Goal: Information Seeking & Learning: Check status

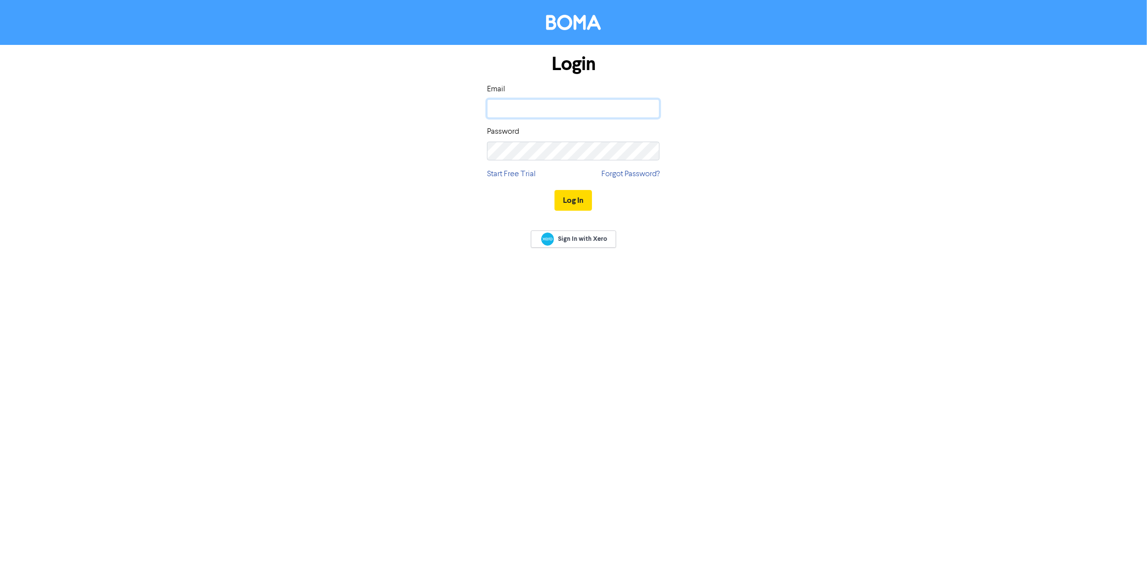
click at [549, 104] on input "email" at bounding box center [573, 108] width 173 height 19
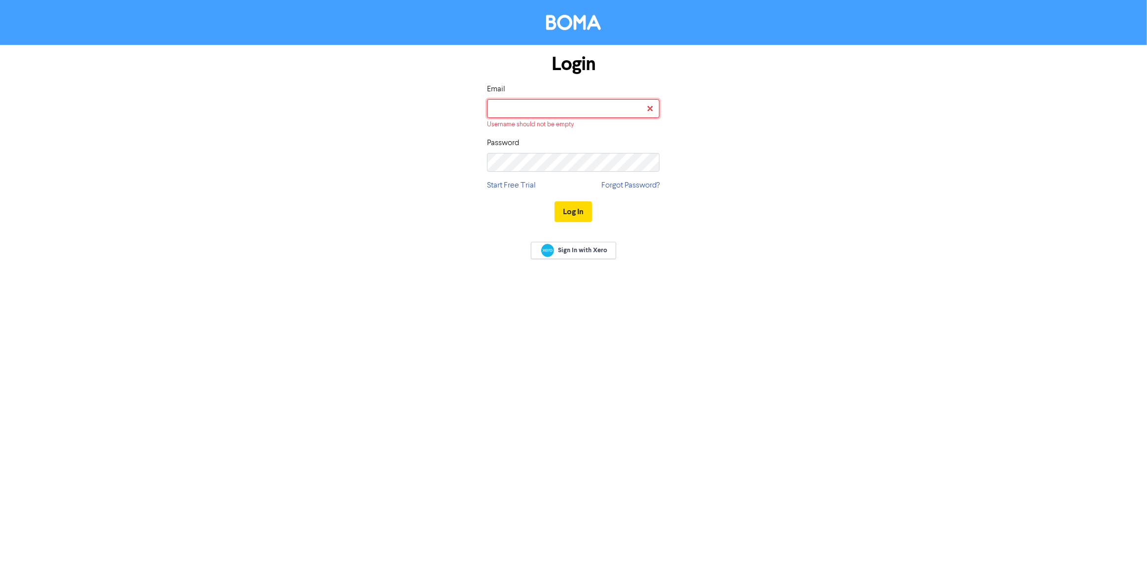
type input "[EMAIL_ADDRESS][DOMAIN_NAME]"
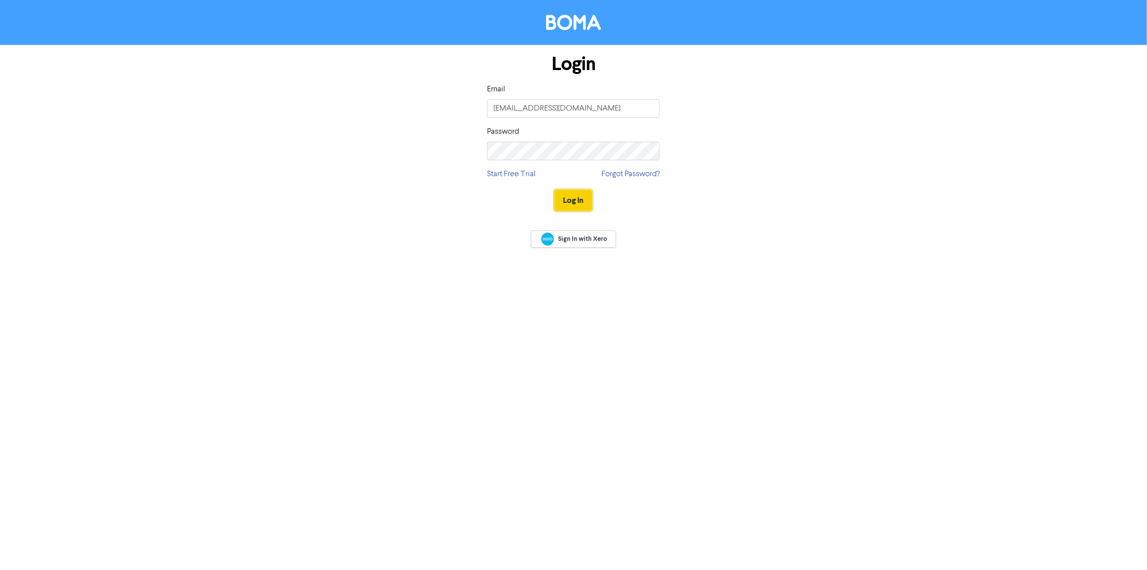
click at [565, 193] on button "Log In" at bounding box center [573, 200] width 37 height 21
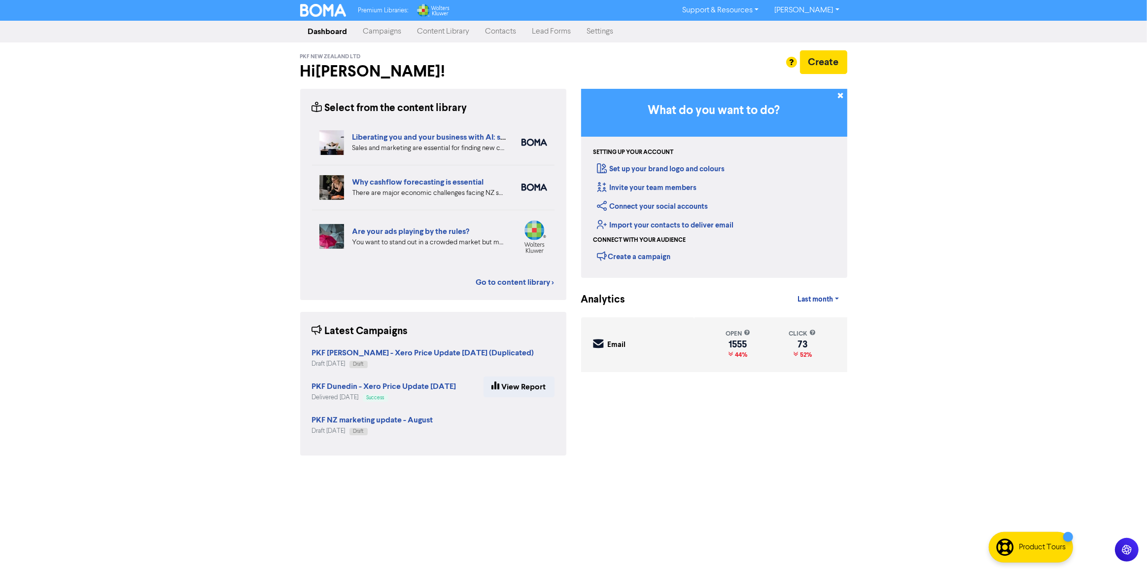
click at [381, 29] on link "Campaigns" at bounding box center [383, 32] width 54 height 20
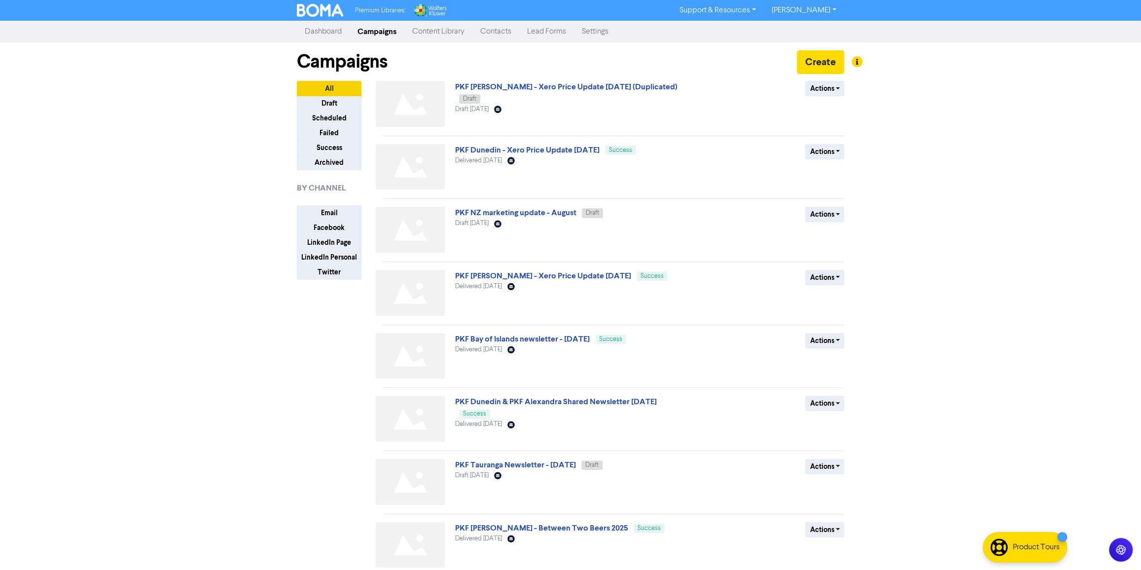
click at [200, 135] on div "Premium Libraries: Support & Resources Video Tutorials FAQ & Guides Marketing E…" at bounding box center [570, 285] width 1141 height 570
click at [503, 25] on link "Contacts" at bounding box center [495, 32] width 47 height 20
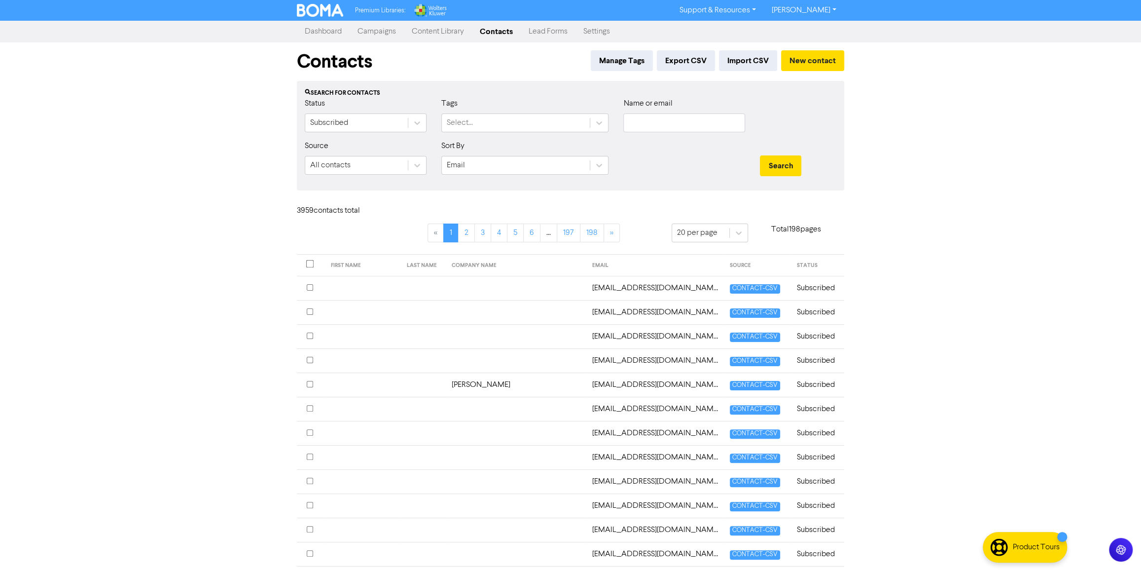
click at [228, 199] on div "Premium Libraries: Support & Resources Video Tutorials FAQ & Guides Marketing E…" at bounding box center [570, 285] width 1141 height 570
click at [374, 29] on link "Campaigns" at bounding box center [377, 32] width 54 height 20
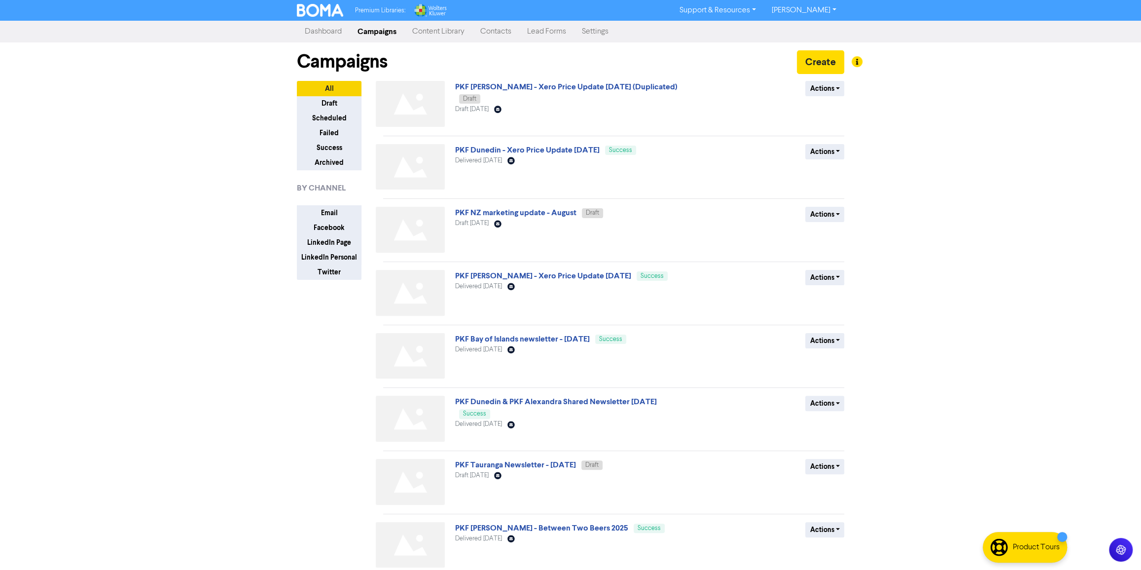
scroll to position [167, 0]
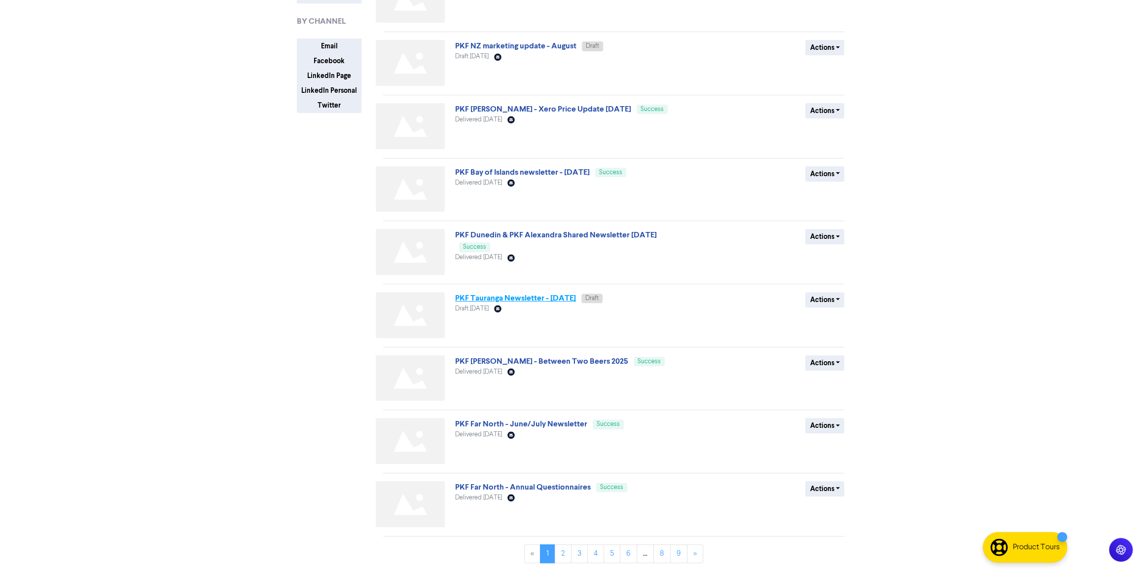
click at [541, 295] on link "PKF Tauranga Newsletter - [DATE]" at bounding box center [515, 298] width 121 height 10
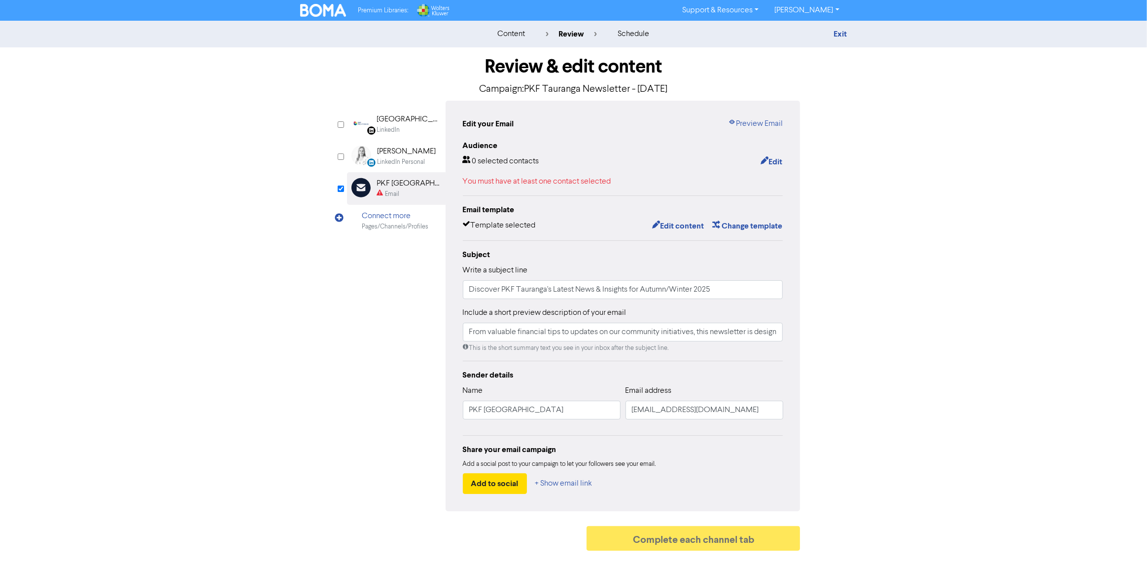
click at [345, 372] on div "Review & edit content Campaign: PKF Tauranga Newsletter - [DATE] LinkedIn Page …" at bounding box center [574, 301] width 468 height 508
click at [511, 28] on div "content" at bounding box center [512, 34] width 28 height 12
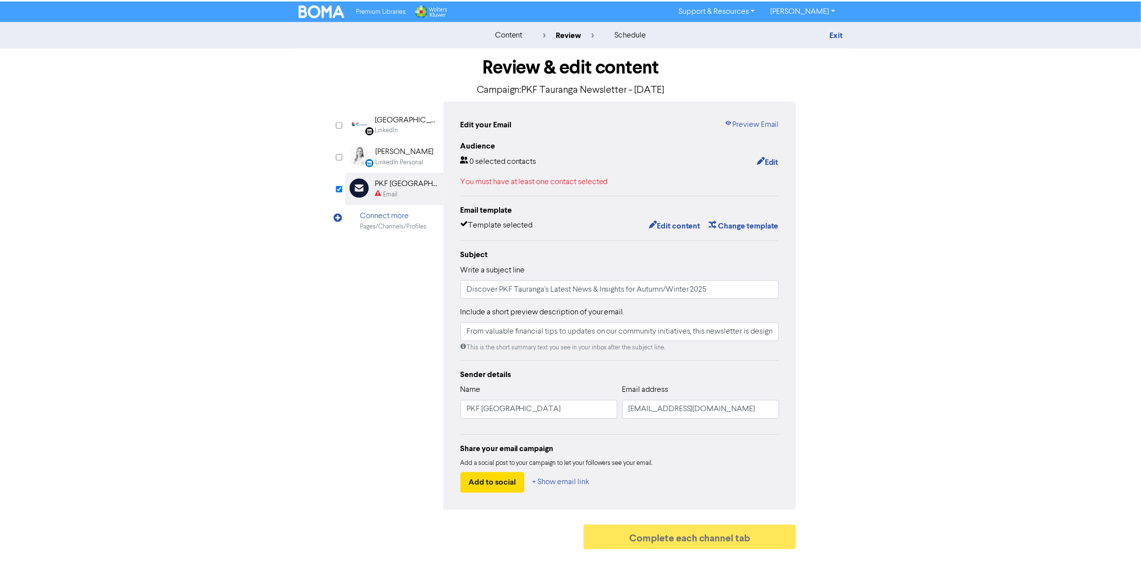
scroll to position [167, 0]
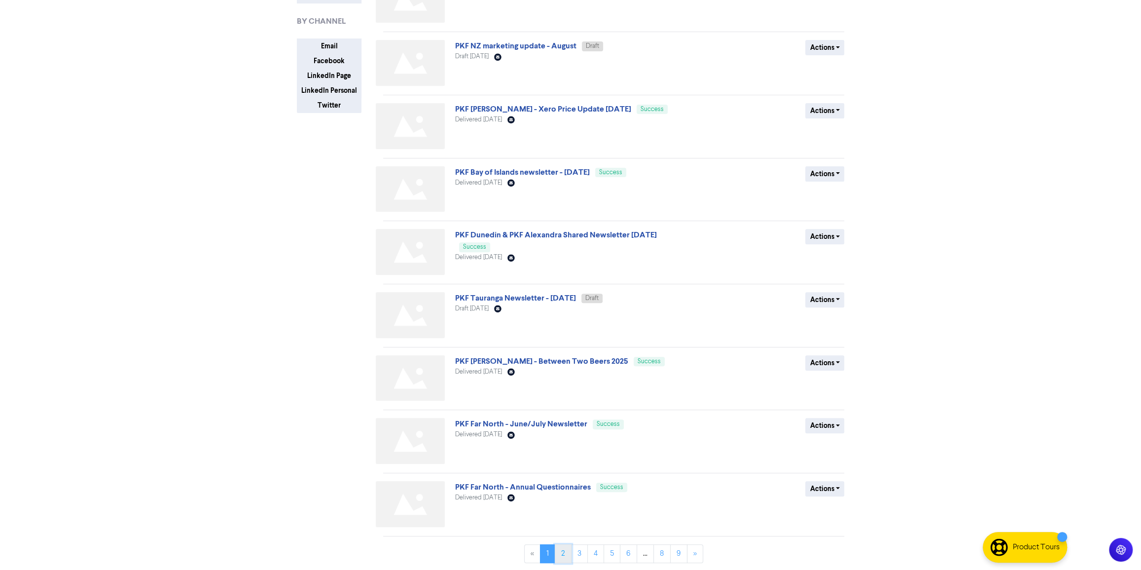
click at [562, 553] on link "2" at bounding box center [563, 553] width 17 height 19
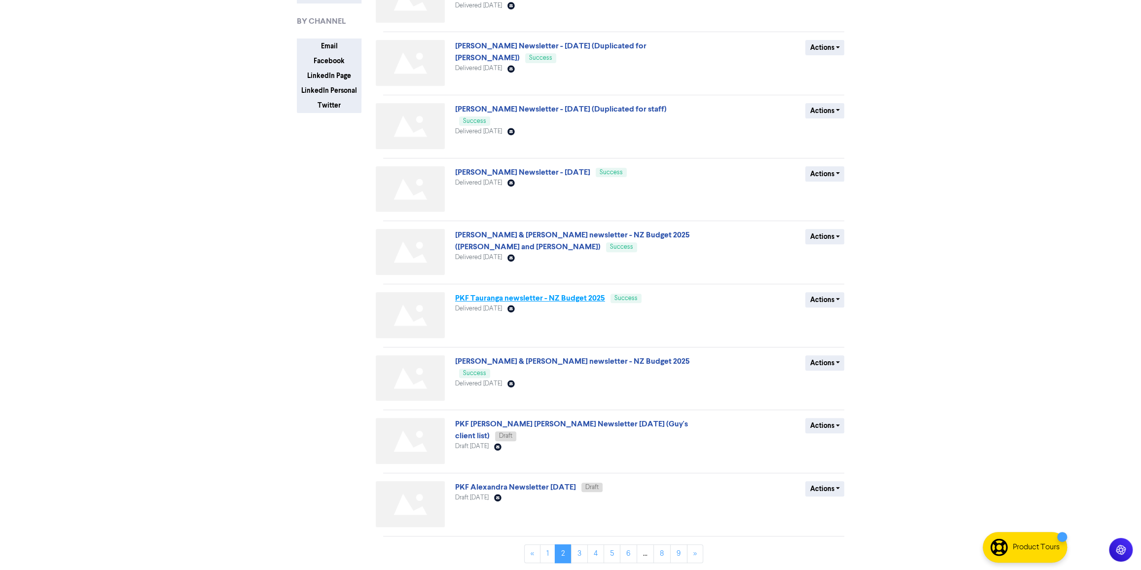
click at [559, 297] on link "PKF Tauranga newsletter - NZ Budget 2025" at bounding box center [530, 298] width 150 height 10
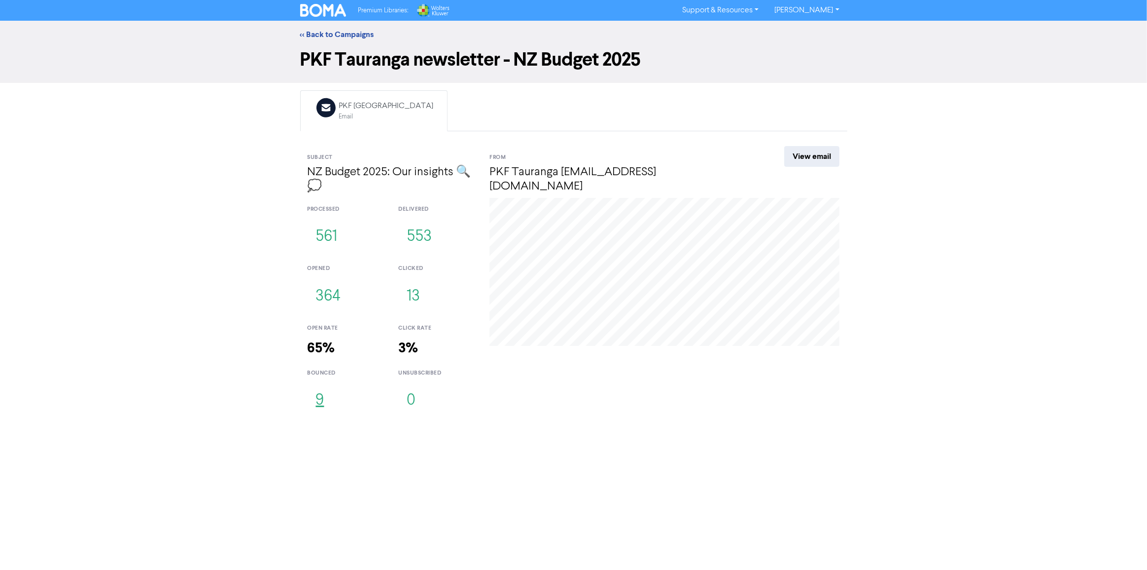
click at [320, 397] on button "9" at bounding box center [320, 400] width 25 height 33
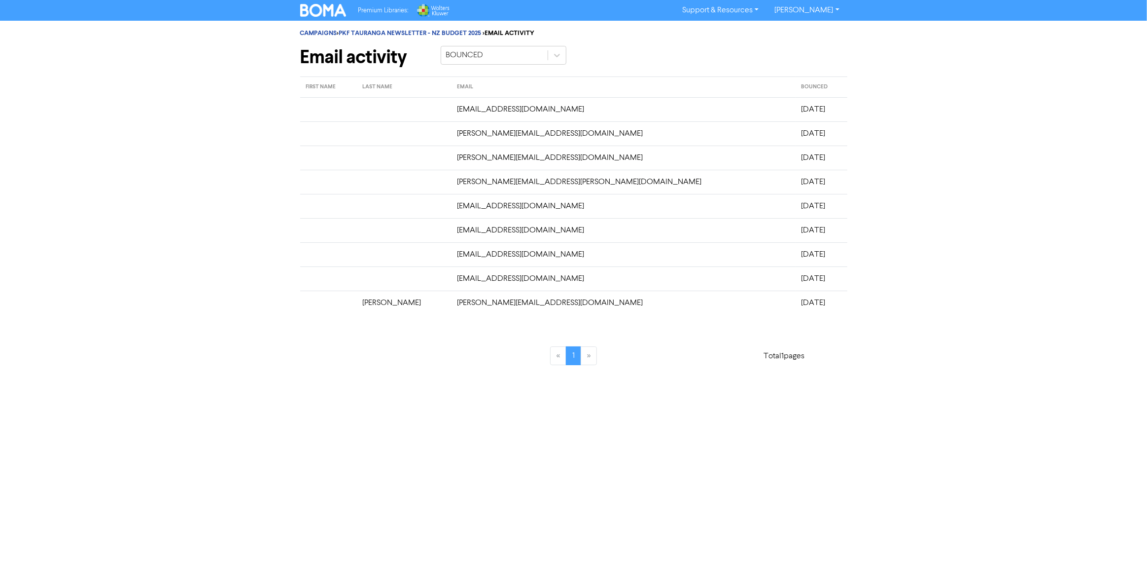
drag, startPoint x: 322, startPoint y: 106, endPoint x: 768, endPoint y: 295, distance: 484.6
click at [768, 295] on tbody "[EMAIL_ADDRESS][DOMAIN_NAME] [DATE] [PERSON_NAME][EMAIL_ADDRESS][DOMAIN_NAME] […" at bounding box center [573, 205] width 547 height 217
copy tbody "[EMAIL_ADDRESS][DOMAIN_NAME] [DATE] [PERSON_NAME][EMAIL_ADDRESS][DOMAIN_NAME] […"
click at [393, 143] on td at bounding box center [404, 133] width 95 height 24
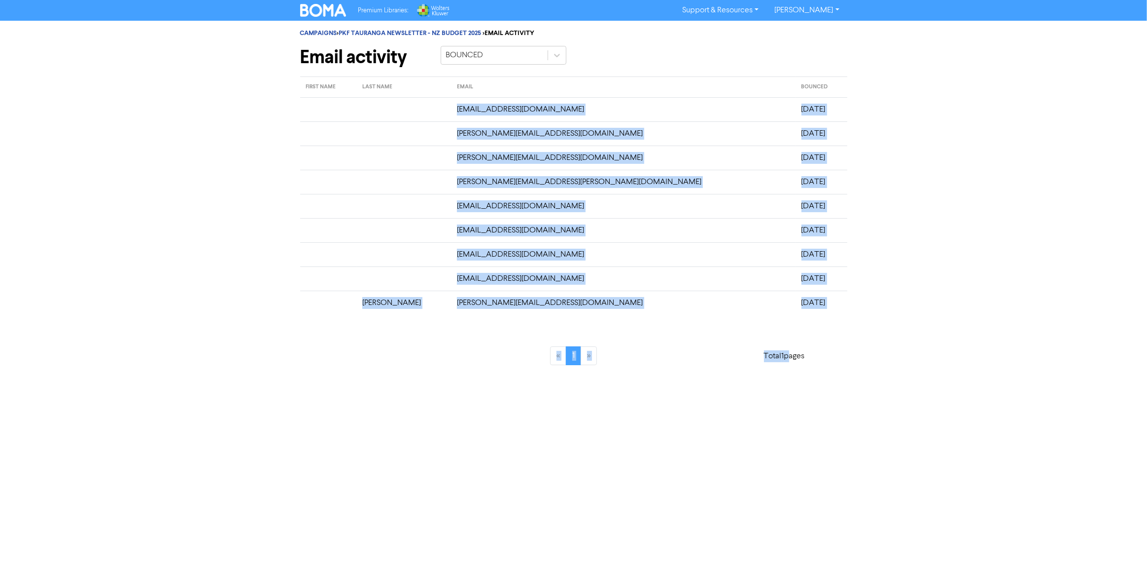
drag, startPoint x: 355, startPoint y: 108, endPoint x: 786, endPoint y: 321, distance: 481.0
click at [786, 321] on div "FIRST NAME LAST NAME EMAIL BOUNCED [EMAIL_ADDRESS][DOMAIN_NAME] [DATE] [PERSON_…" at bounding box center [573, 226] width 547 height 300
click at [732, 322] on div "Total 1 pages" at bounding box center [785, 349] width 141 height 54
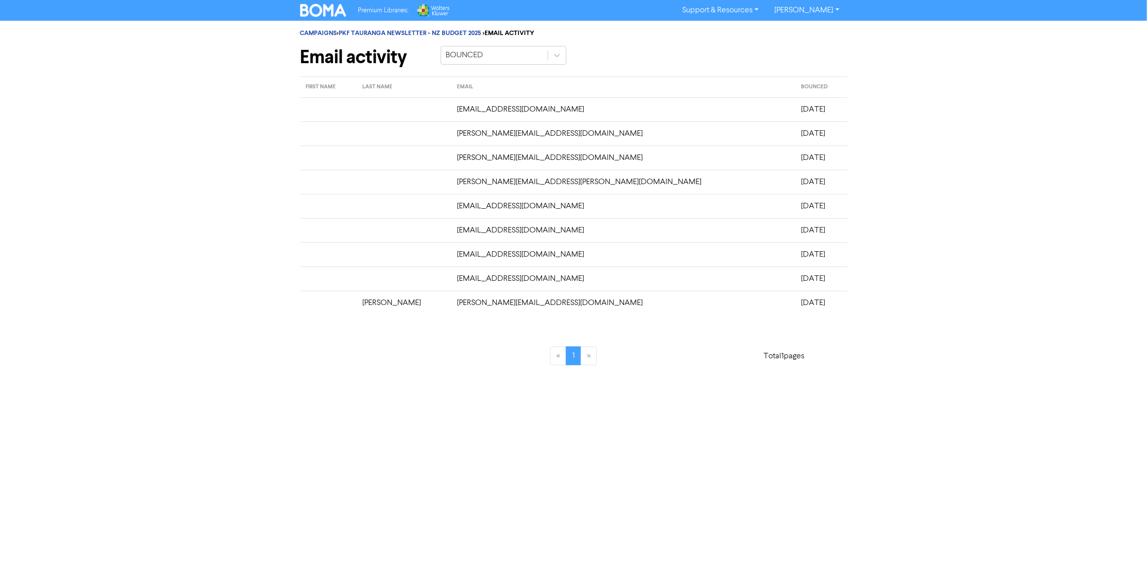
drag, startPoint x: 778, startPoint y: 312, endPoint x: 402, endPoint y: 106, distance: 428.6
click at [402, 106] on tbody "[EMAIL_ADDRESS][DOMAIN_NAME] [DATE] [PERSON_NAME][EMAIL_ADDRESS][DOMAIN_NAME] […" at bounding box center [573, 205] width 547 height 217
copy tbody "[EMAIL_ADDRESS][DOMAIN_NAME] [DATE] [PERSON_NAME][EMAIL_ADDRESS][DOMAIN_NAME] […"
click at [378, 36] on link "PKF TAURANGA NEWSLETTER - NZ BUDGET 2025" at bounding box center [410, 33] width 143 height 8
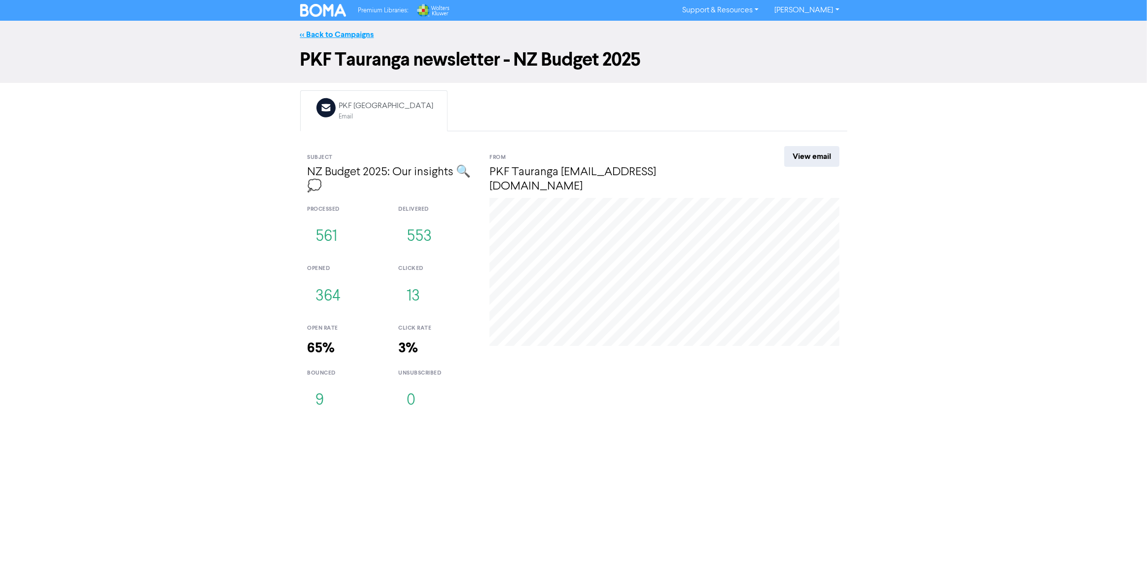
click at [330, 31] on link "<< Back to Campaigns" at bounding box center [337, 35] width 74 height 10
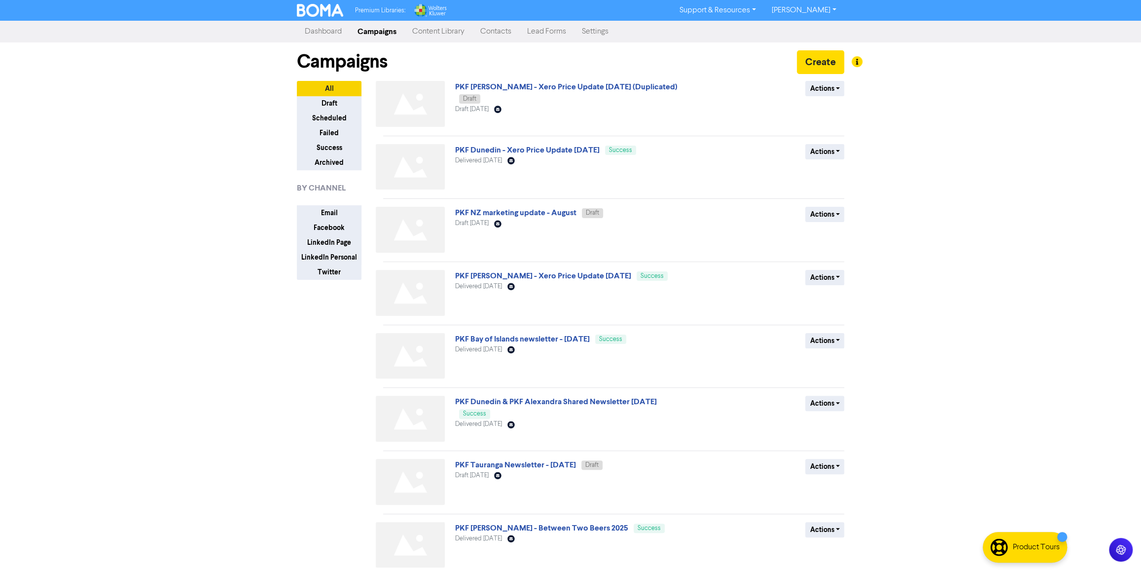
scroll to position [167, 0]
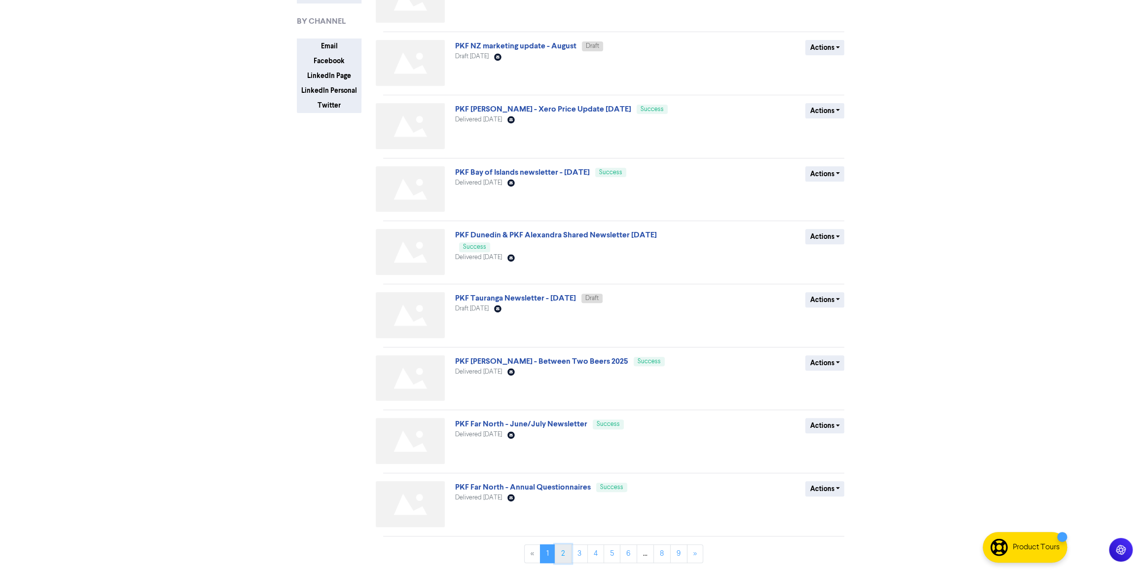
click at [564, 552] on link "2" at bounding box center [563, 553] width 17 height 19
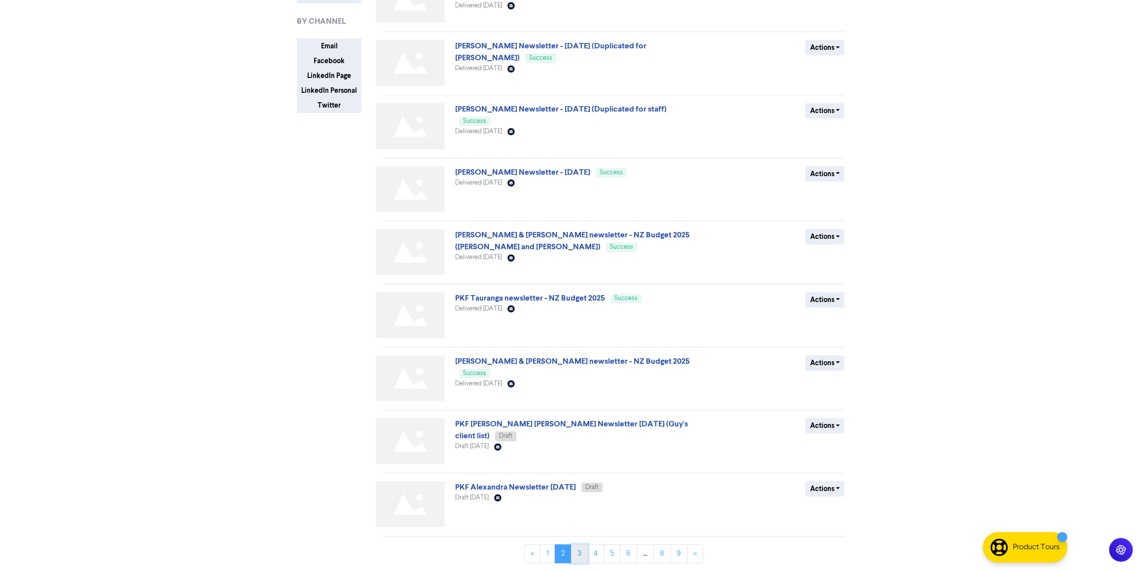
click at [578, 554] on link "3" at bounding box center [579, 553] width 17 height 19
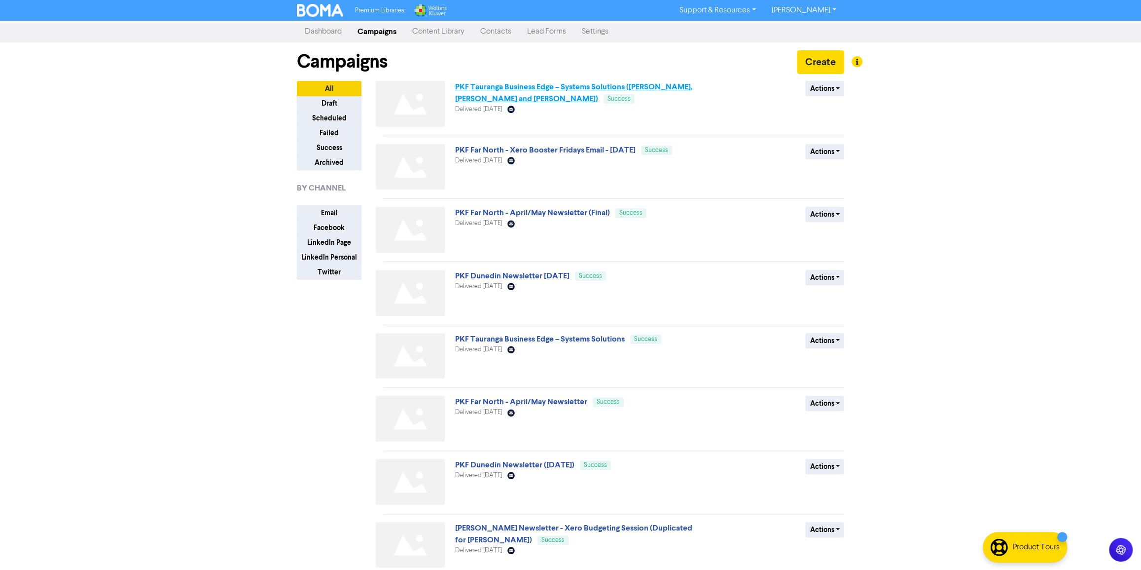
click at [580, 83] on link "PKF Tauranga Business Edge – Systems Solutions ([PERSON_NAME], [PERSON_NAME] an…" at bounding box center [574, 93] width 238 height 22
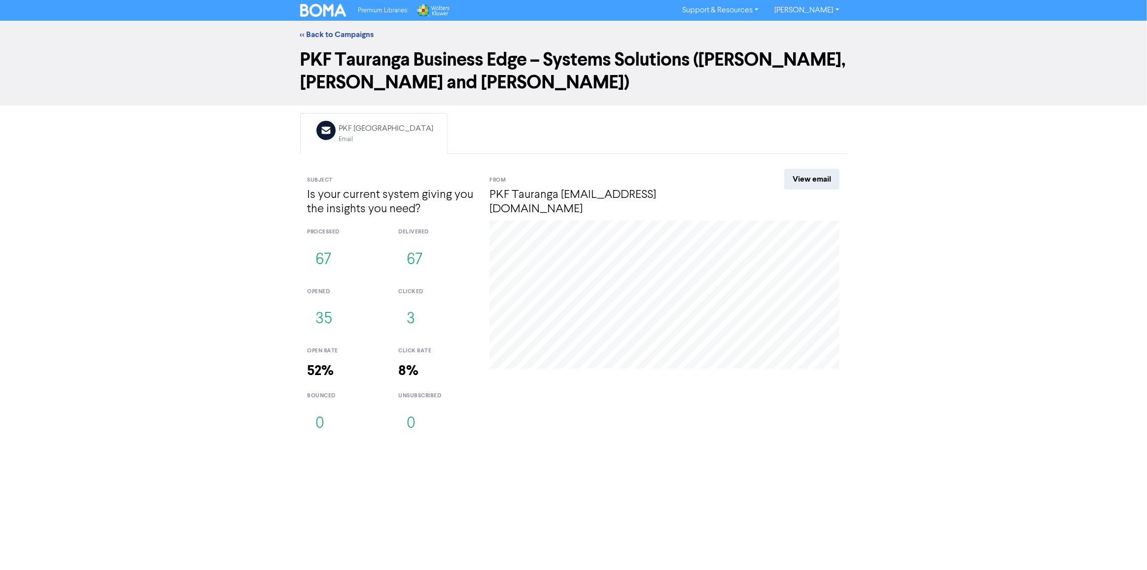
click at [370, 468] on div "Premium Libraries: Support & Resources Video Tutorials FAQ & Guides Marketing E…" at bounding box center [573, 285] width 1147 height 570
click at [338, 32] on link "<< Back to Campaigns" at bounding box center [337, 35] width 74 height 10
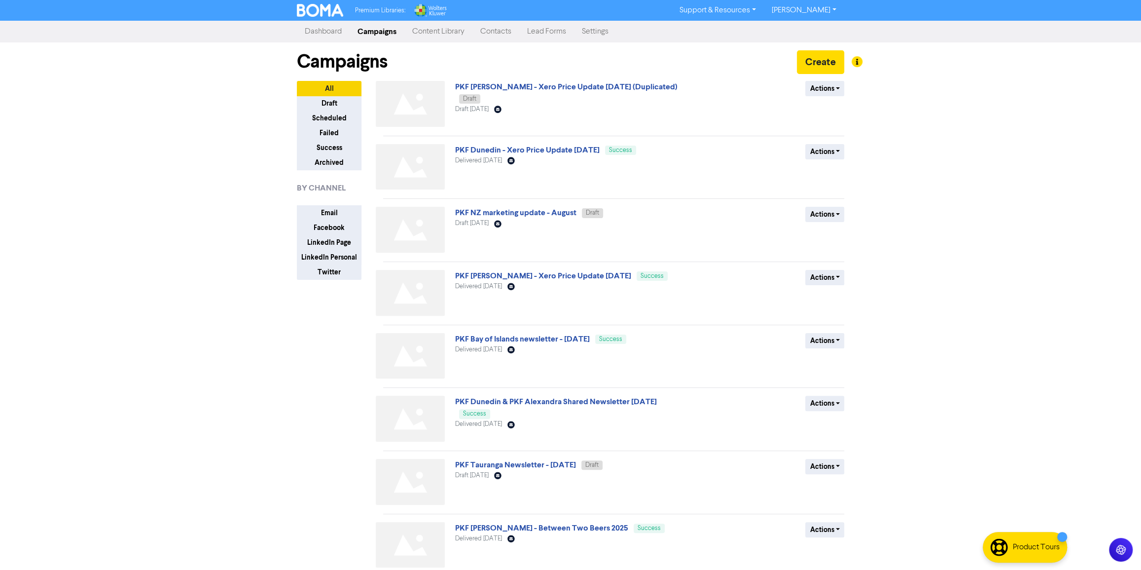
scroll to position [167, 0]
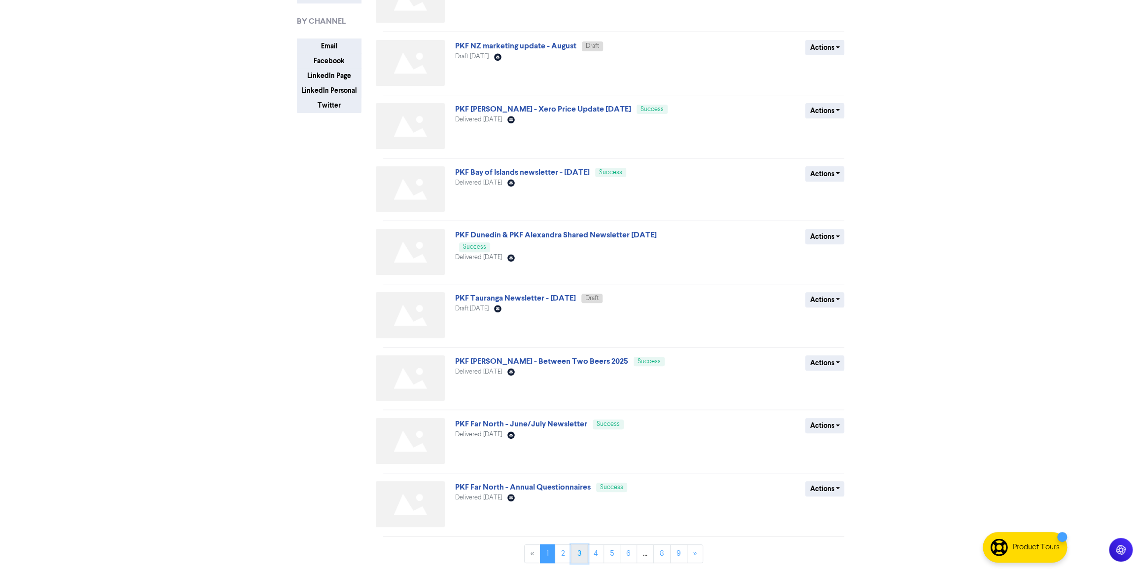
click at [577, 548] on link "3" at bounding box center [579, 553] width 17 height 19
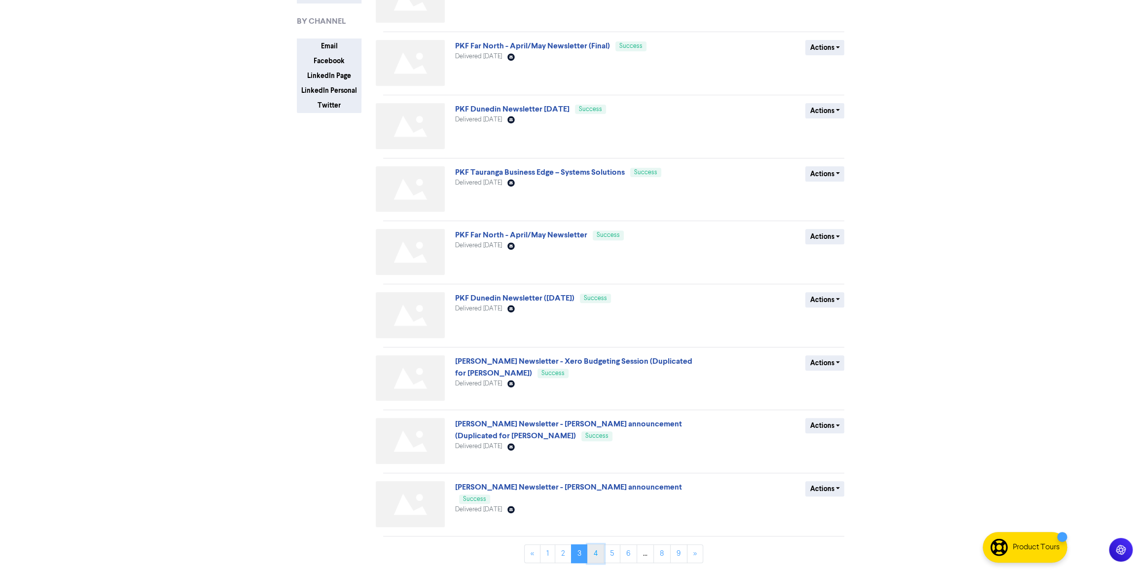
click at [594, 551] on link "4" at bounding box center [595, 553] width 17 height 19
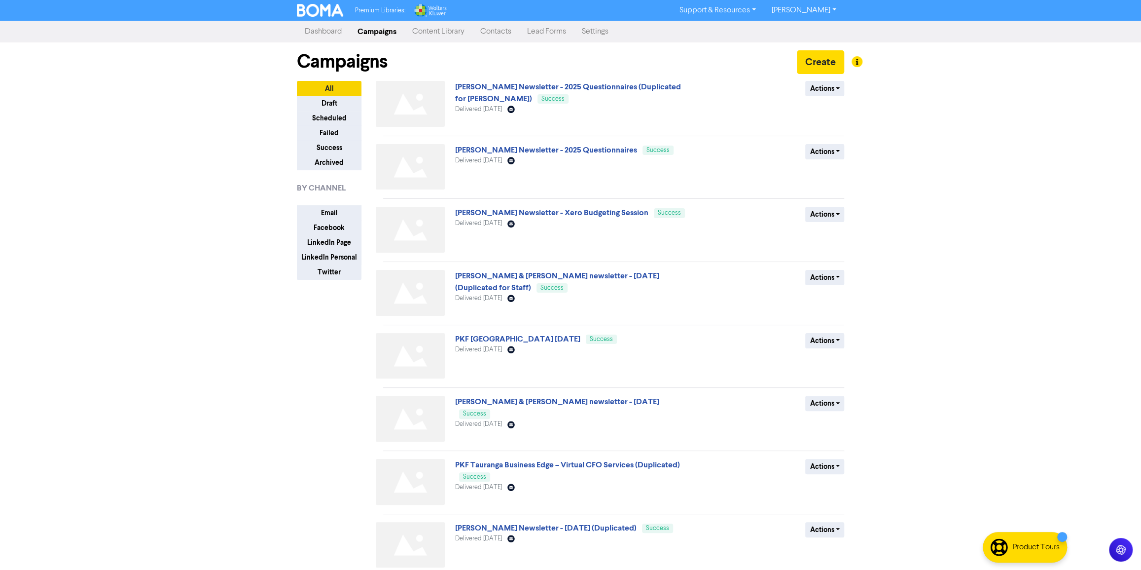
scroll to position [21, 0]
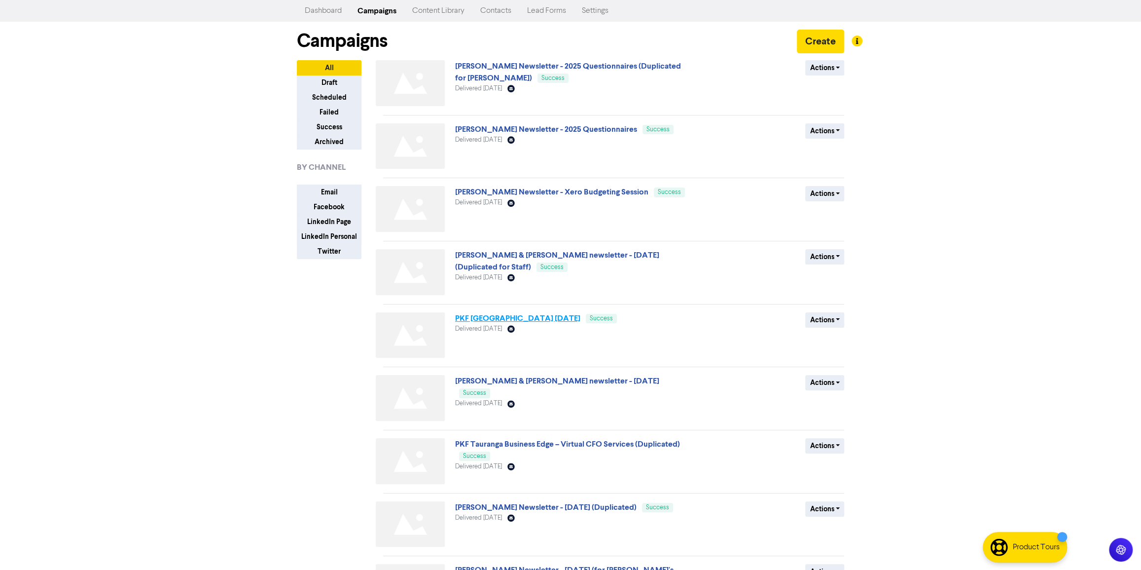
click at [514, 314] on link "PKF [GEOGRAPHIC_DATA] [DATE]" at bounding box center [517, 318] width 125 height 10
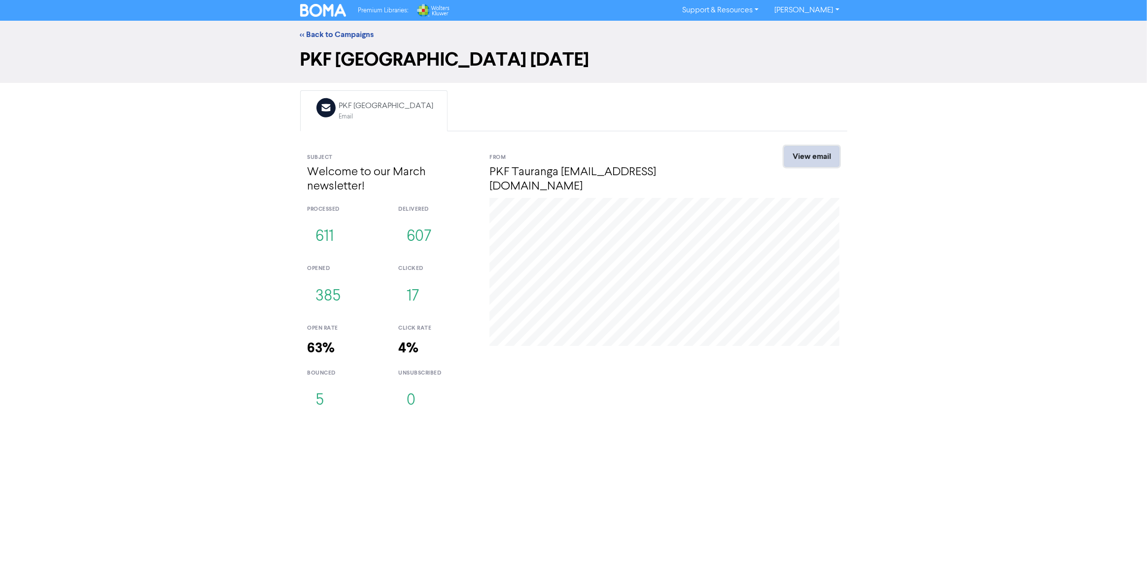
click at [819, 154] on link "View email" at bounding box center [812, 156] width 55 height 21
click at [340, 35] on link "<< Back to Campaigns" at bounding box center [337, 35] width 74 height 10
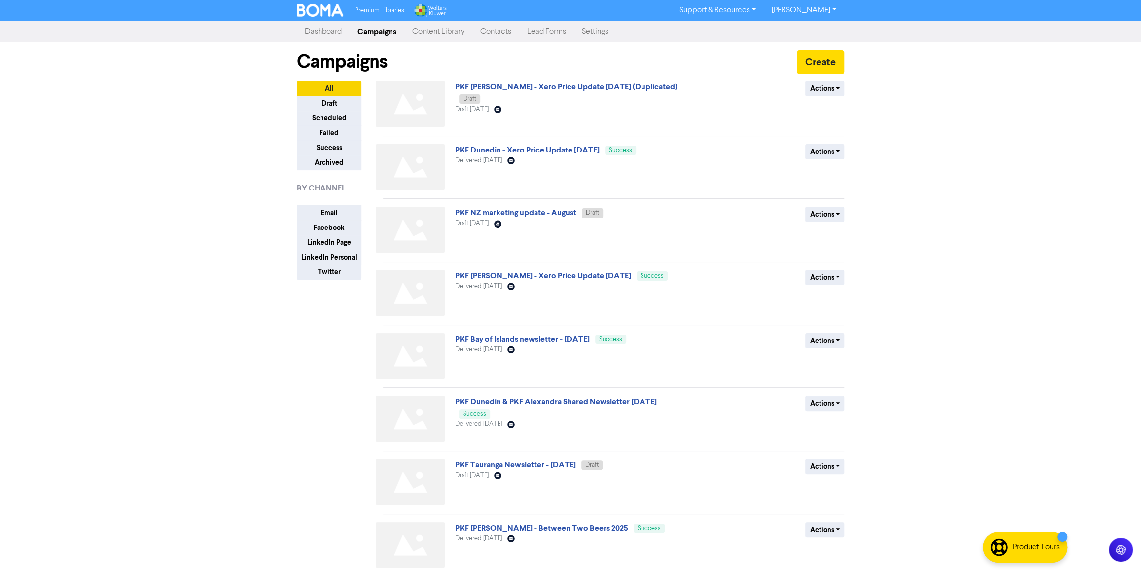
scroll to position [167, 0]
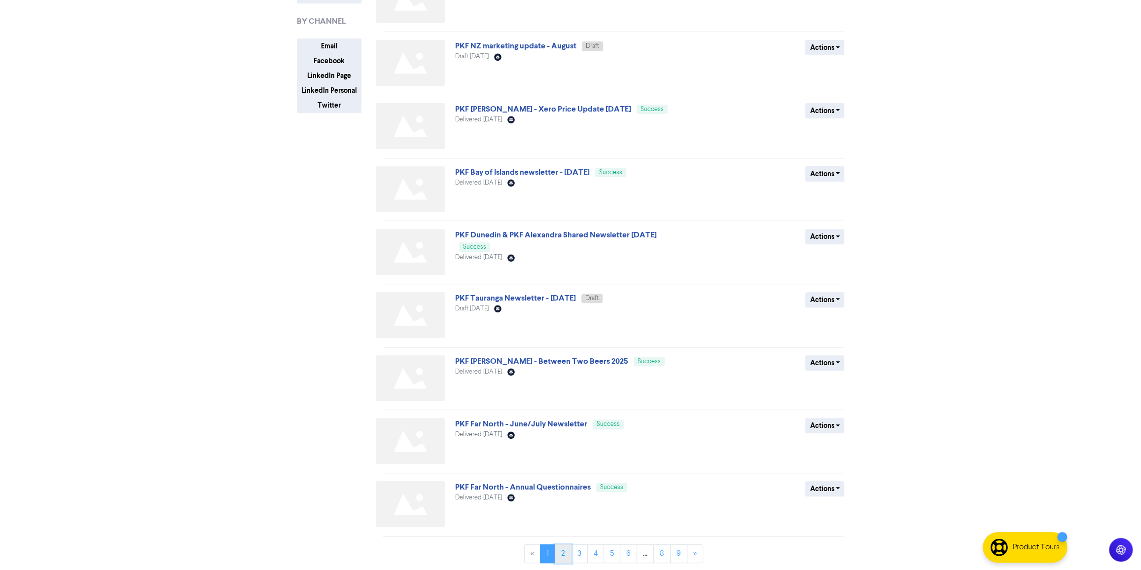
click at [564, 551] on link "2" at bounding box center [563, 553] width 17 height 19
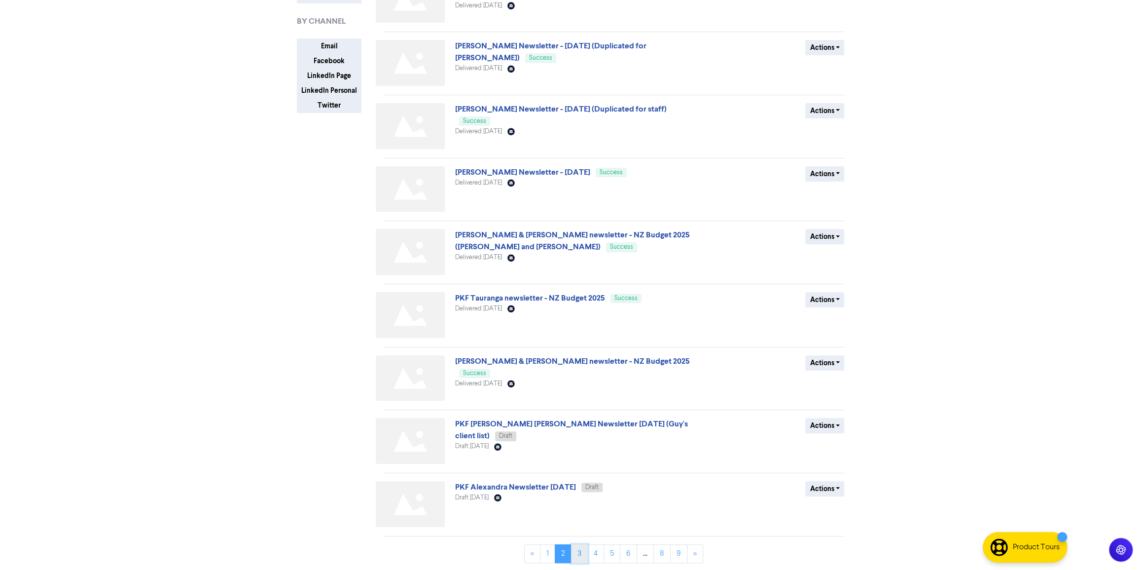
click at [573, 555] on link "3" at bounding box center [579, 553] width 17 height 19
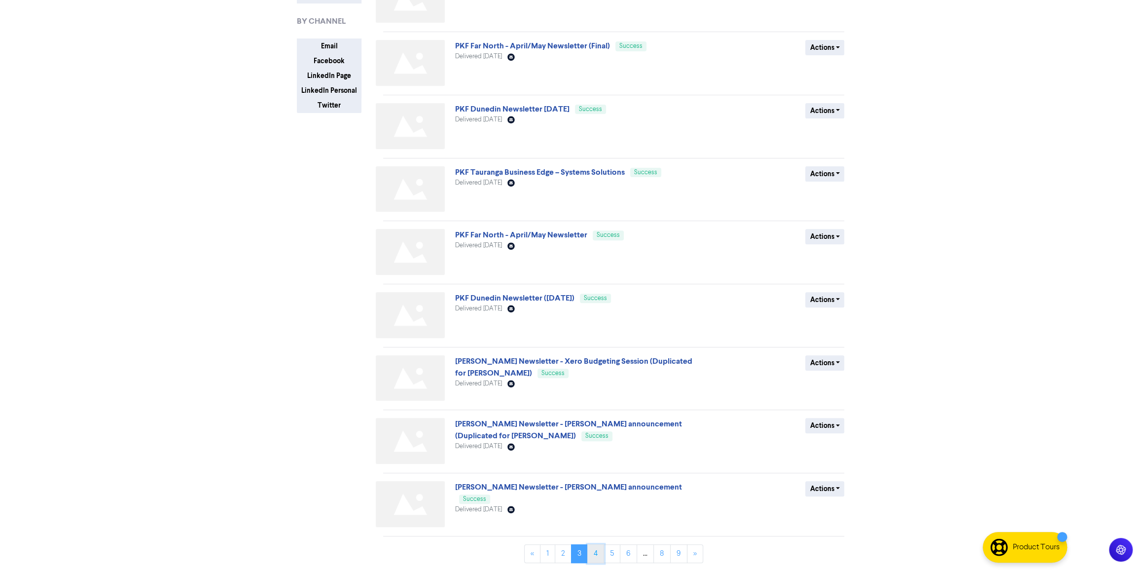
click at [596, 552] on link "4" at bounding box center [595, 553] width 17 height 19
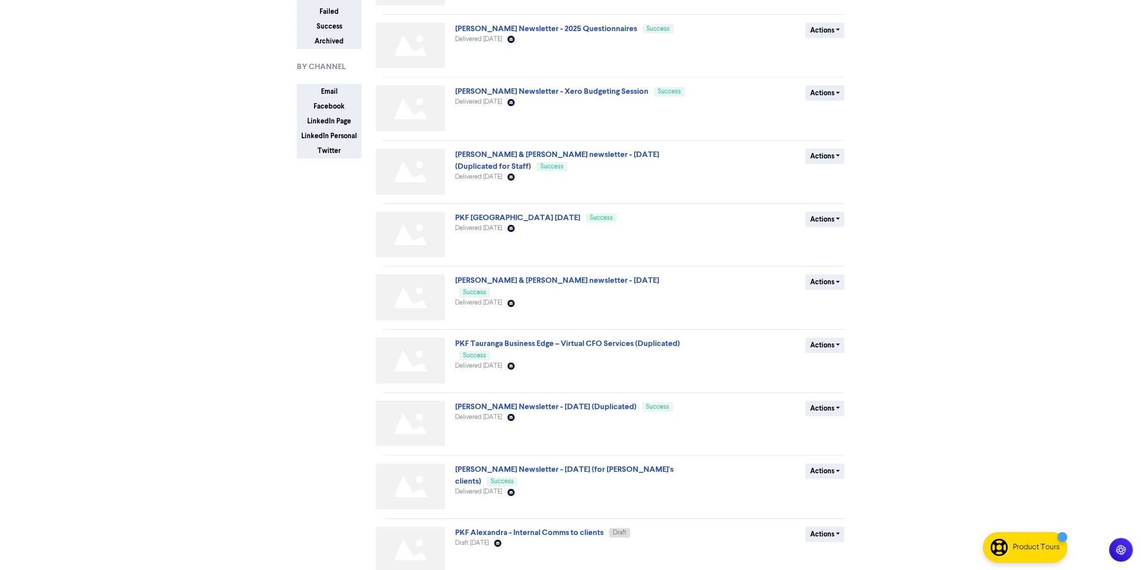
scroll to position [122, 0]
click at [616, 340] on link "PKF Tauranga Business Edge – Virtual CFO Services (Duplicated)" at bounding box center [567, 343] width 225 height 10
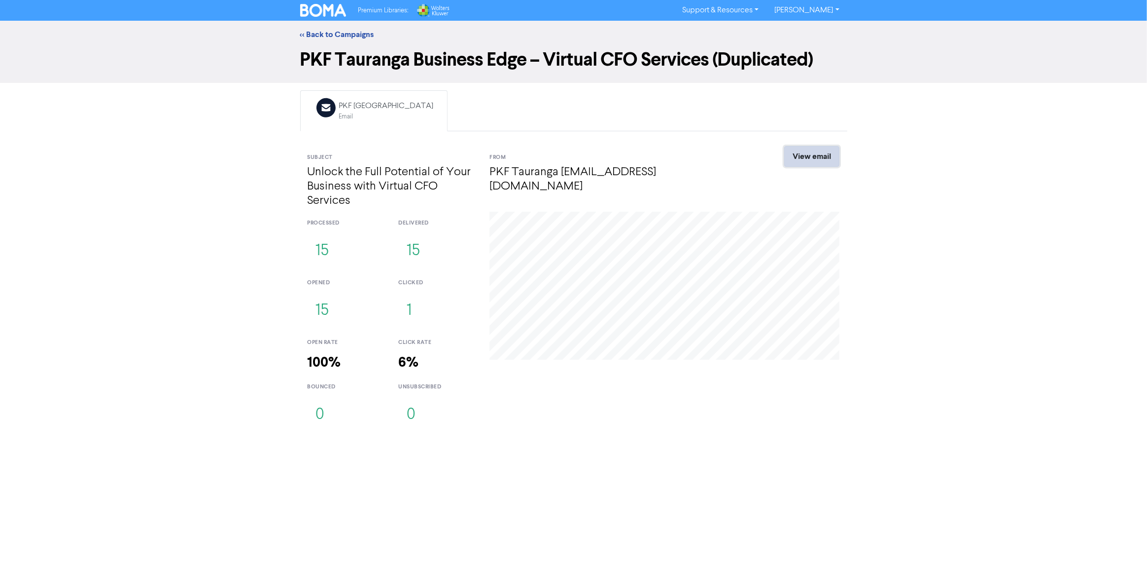
click at [810, 154] on link "View email" at bounding box center [812, 156] width 55 height 21
click at [735, 183] on div "From PKF Tauranga [EMAIL_ADDRESS][DOMAIN_NAME]" at bounding box center [619, 179] width 274 height 66
click at [337, 30] on link "<< Back to Campaigns" at bounding box center [337, 35] width 74 height 10
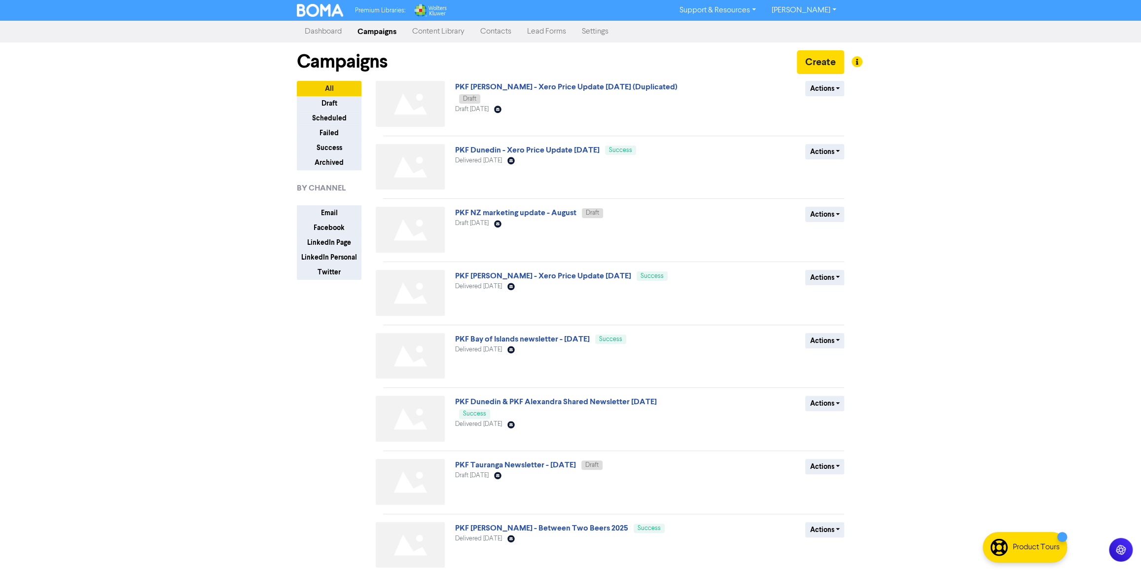
scroll to position [167, 0]
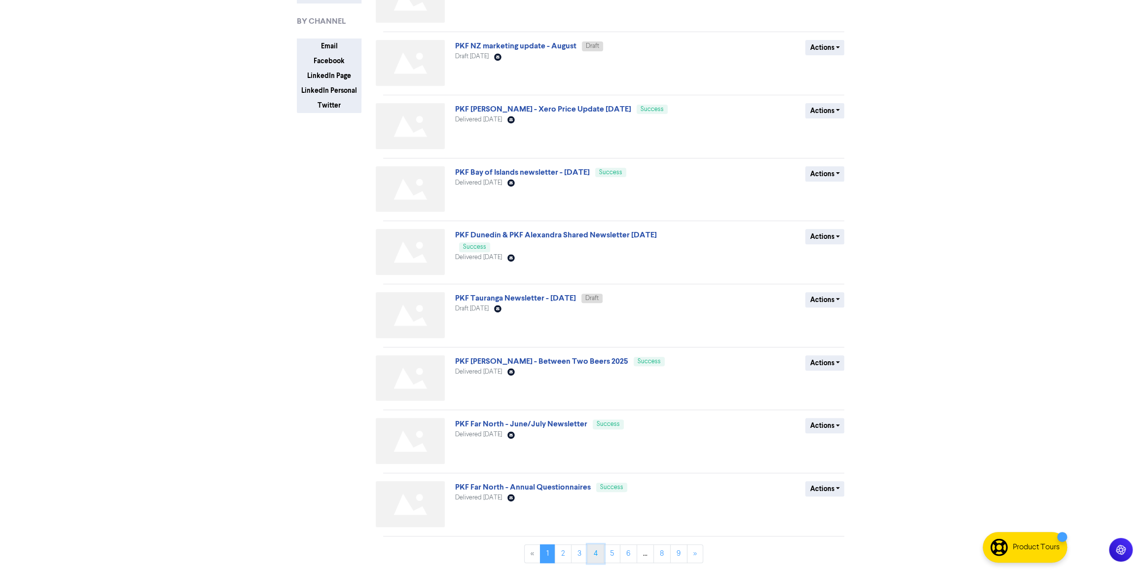
click at [590, 546] on link "4" at bounding box center [595, 553] width 17 height 19
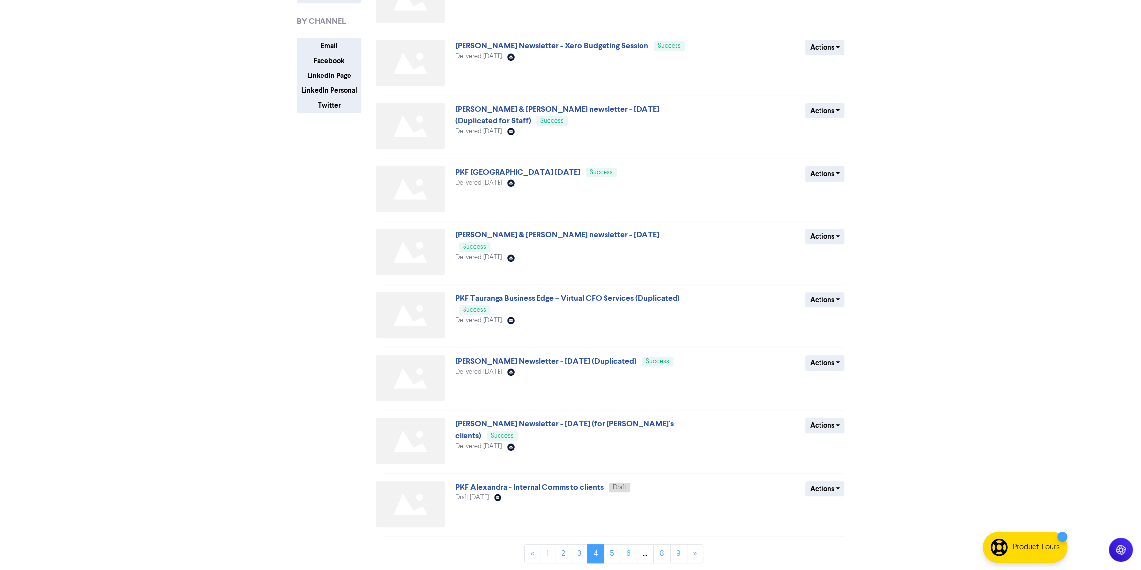
click at [292, 280] on div "All Draft Scheduled Failed Success Archived BY CHANNEL Email Facebook LinkedIn …" at bounding box center [336, 242] width 94 height 656
click at [578, 557] on link "3" at bounding box center [579, 553] width 17 height 19
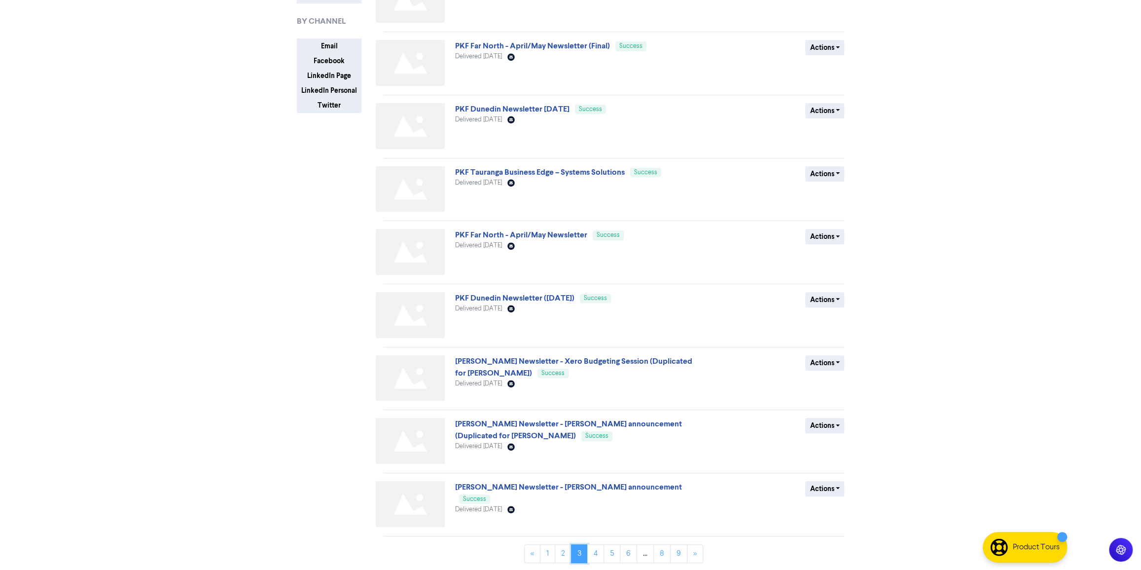
scroll to position [0, 0]
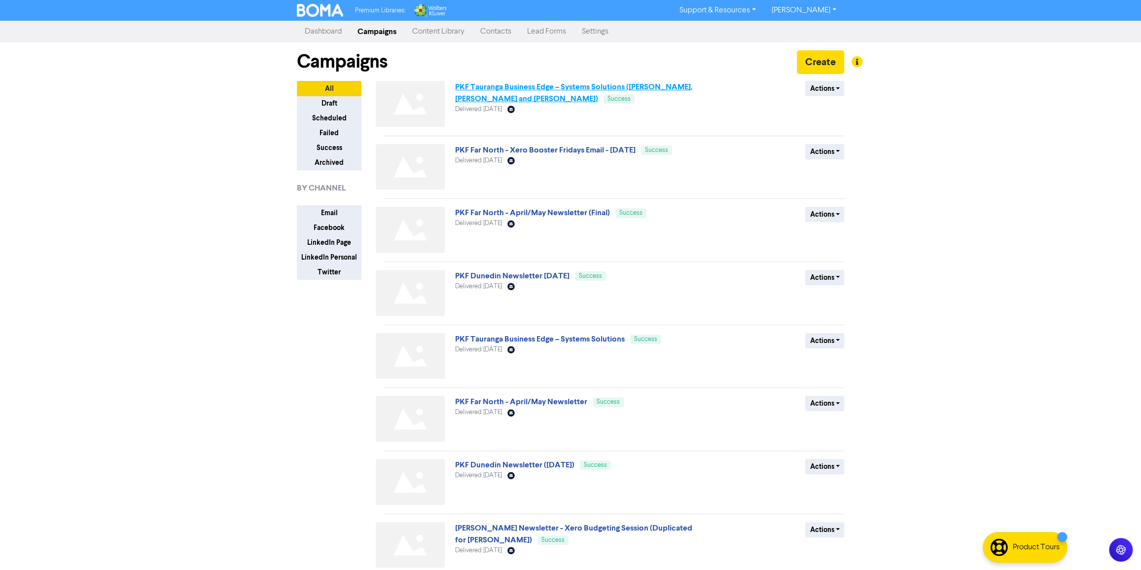
click at [613, 86] on link "PKF Tauranga Business Edge – Systems Solutions ([PERSON_NAME], [PERSON_NAME] an…" at bounding box center [574, 93] width 238 height 22
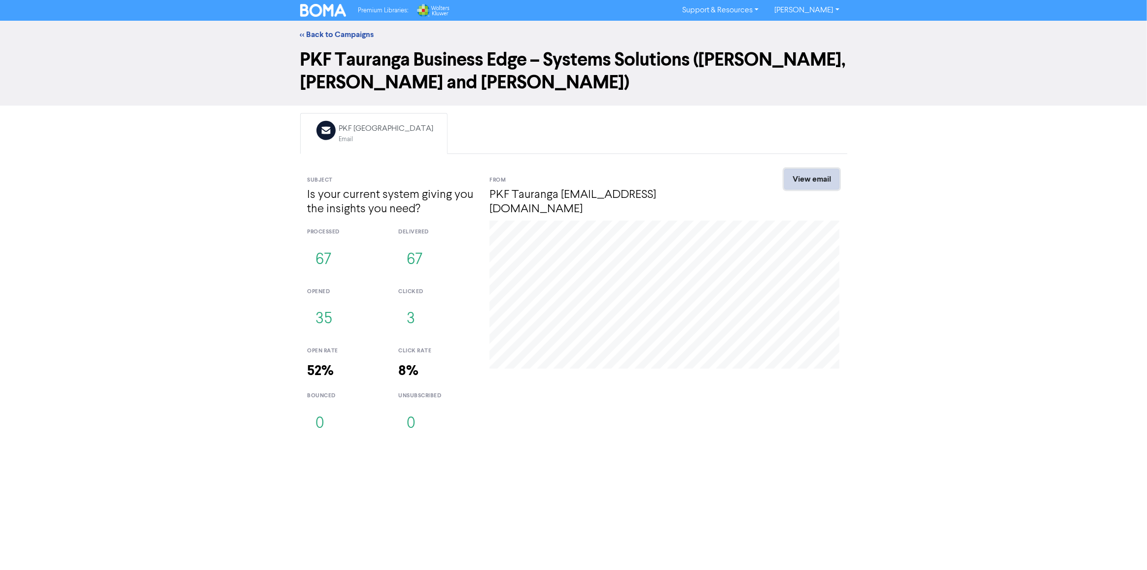
click at [816, 185] on link "View email" at bounding box center [812, 179] width 55 height 21
click at [340, 35] on link "<< Back to Campaigns" at bounding box center [337, 35] width 74 height 10
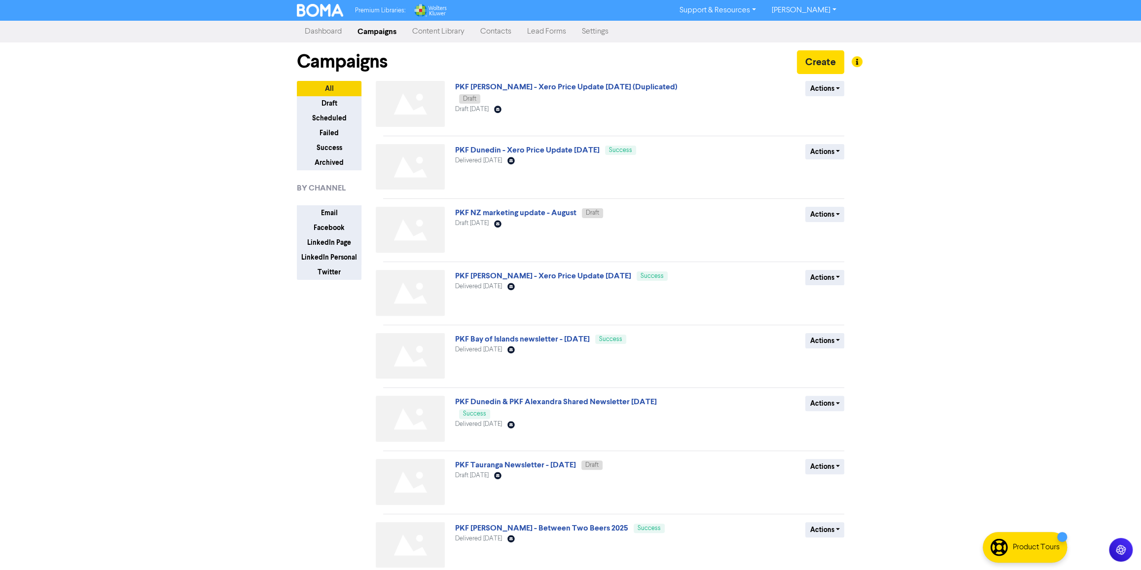
scroll to position [167, 0]
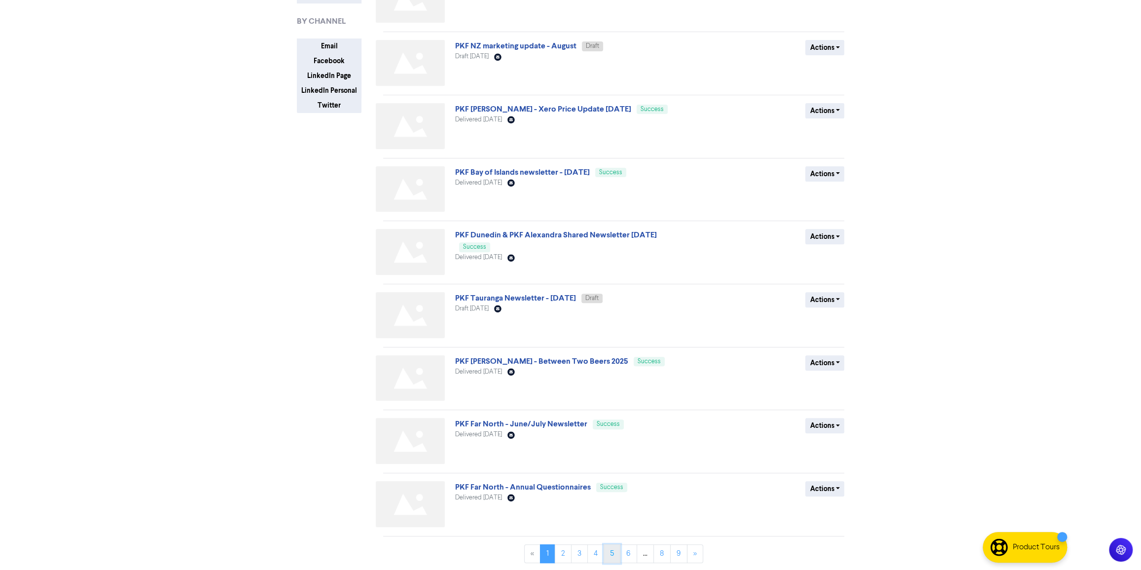
click at [612, 552] on link "5" at bounding box center [612, 553] width 17 height 19
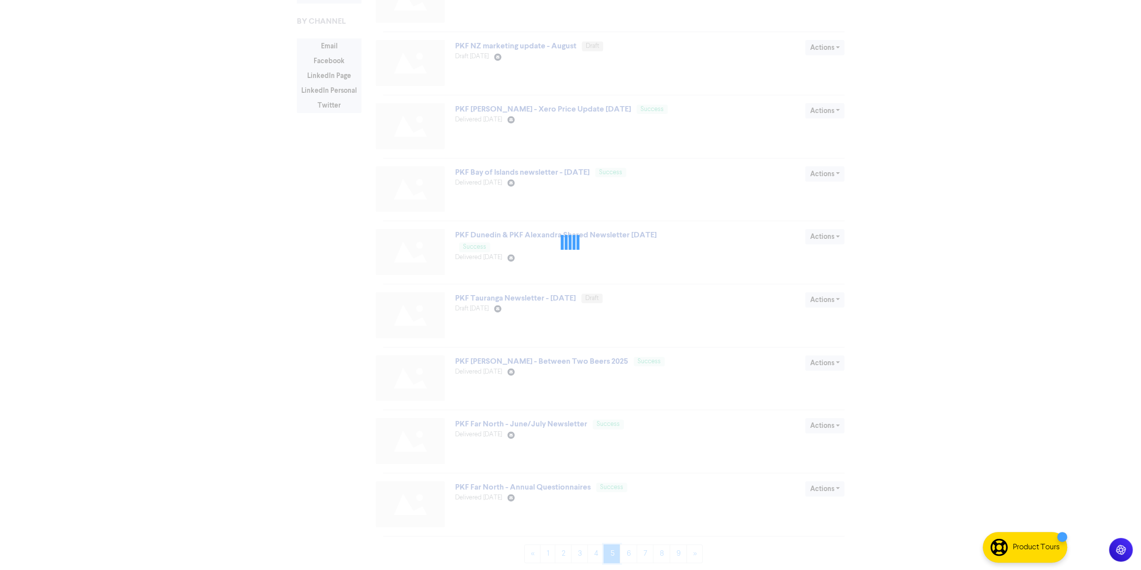
scroll to position [0, 0]
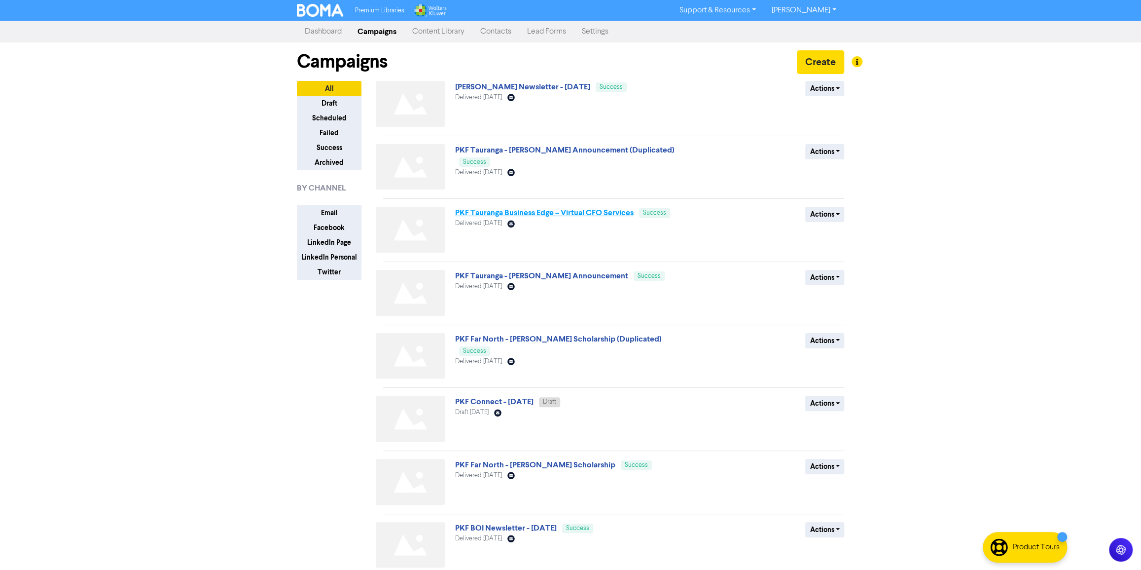
click at [578, 214] on link "PKF Tauranga Business Edge – Virtual CFO Services" at bounding box center [544, 213] width 179 height 10
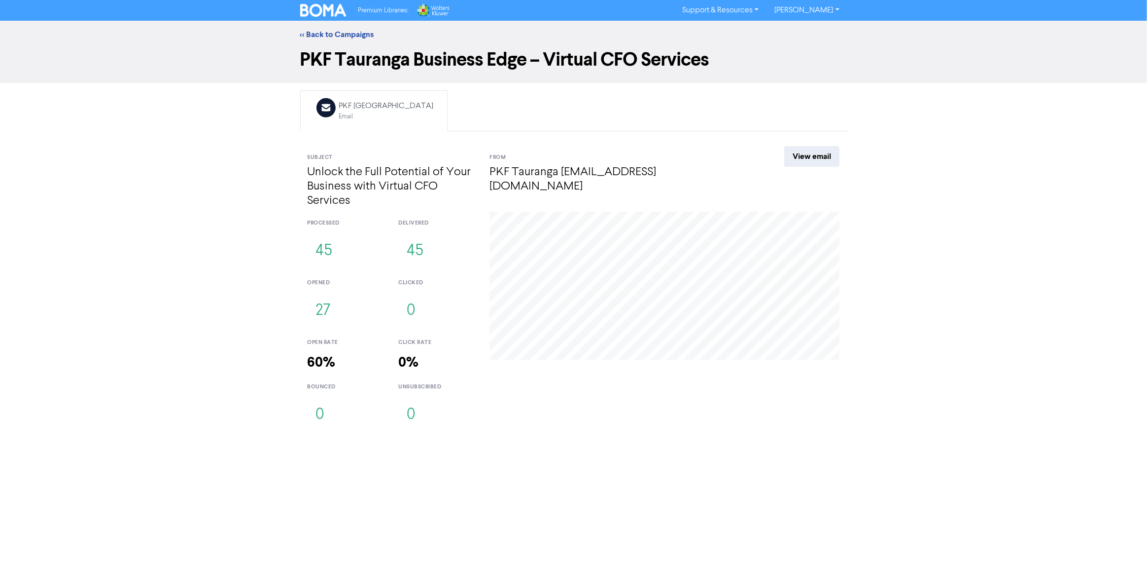
click at [270, 144] on div "<< Back to Campaigns PKF Tauranga Business Edge – Virtual CFO Services Email Cr…" at bounding box center [573, 228] width 1147 height 414
click at [342, 36] on link "<< Back to Campaigns" at bounding box center [337, 35] width 74 height 10
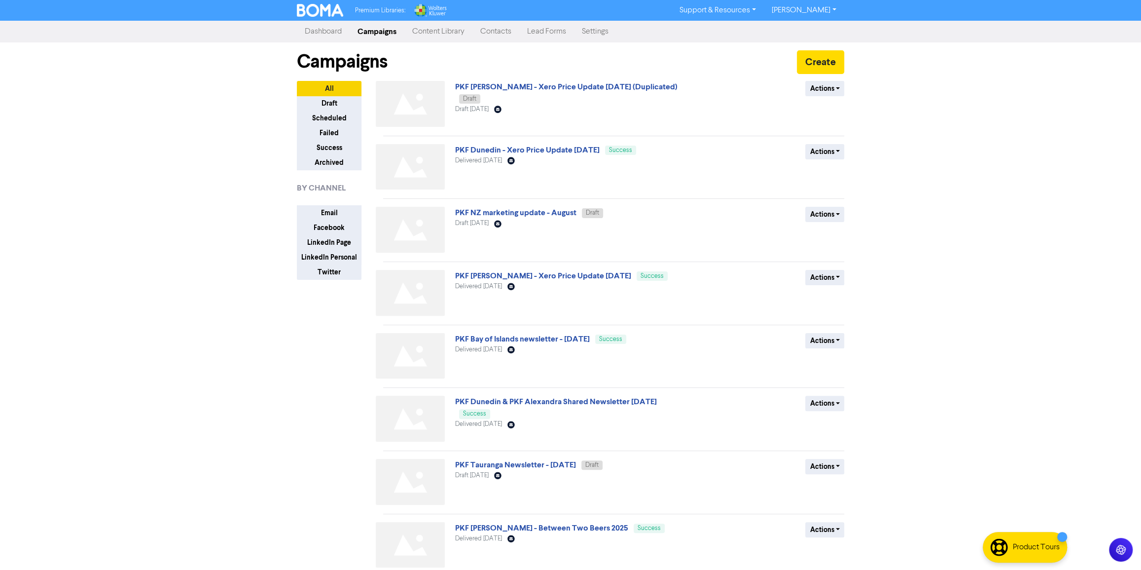
scroll to position [167, 0]
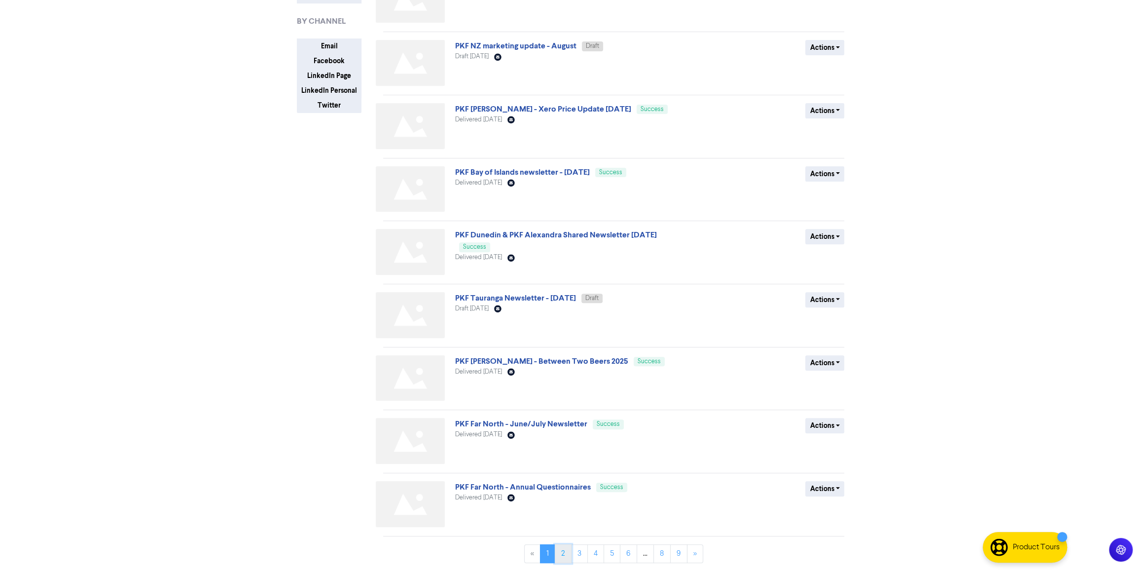
click at [563, 545] on link "2" at bounding box center [563, 553] width 17 height 19
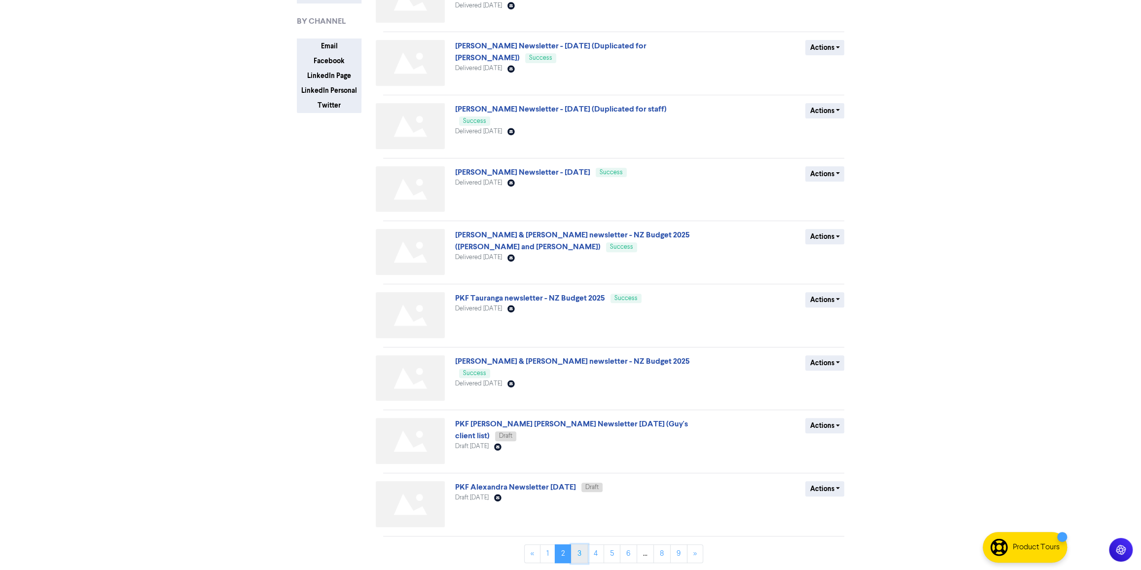
click at [576, 552] on link "3" at bounding box center [579, 553] width 17 height 19
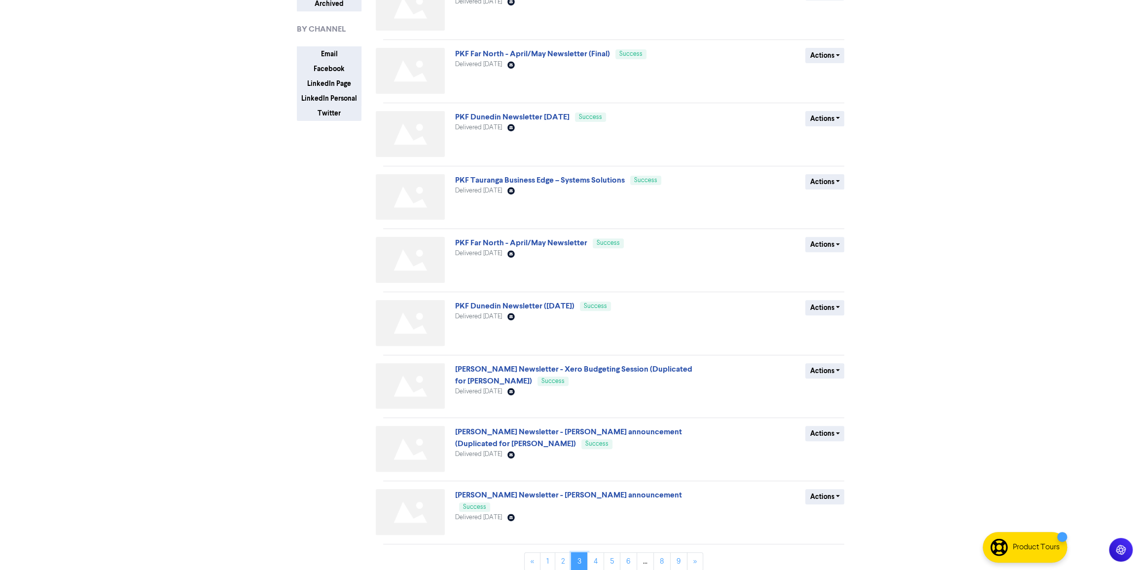
scroll to position [159, 0]
click at [573, 178] on link "PKF Tauranga Business Edge – Systems Solutions" at bounding box center [540, 180] width 170 height 10
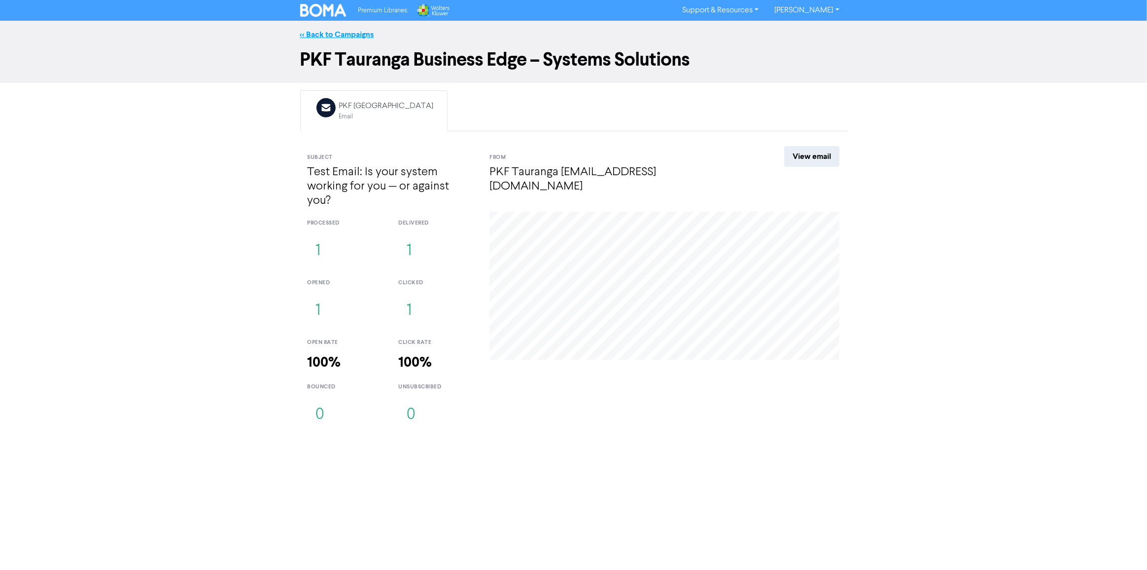
click at [324, 36] on link "<< Back to Campaigns" at bounding box center [337, 35] width 74 height 10
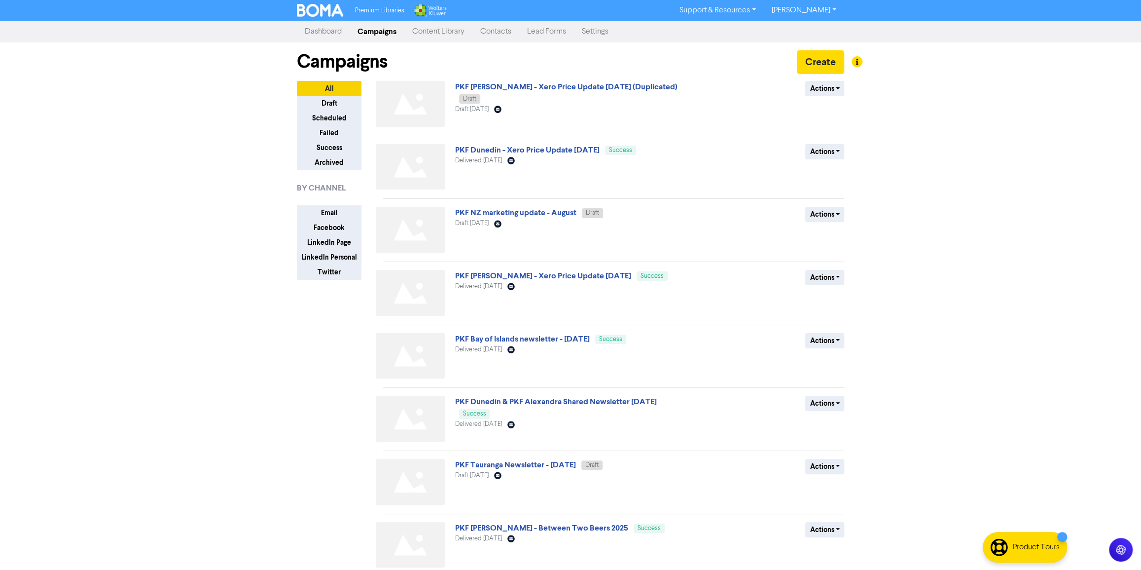
scroll to position [167, 0]
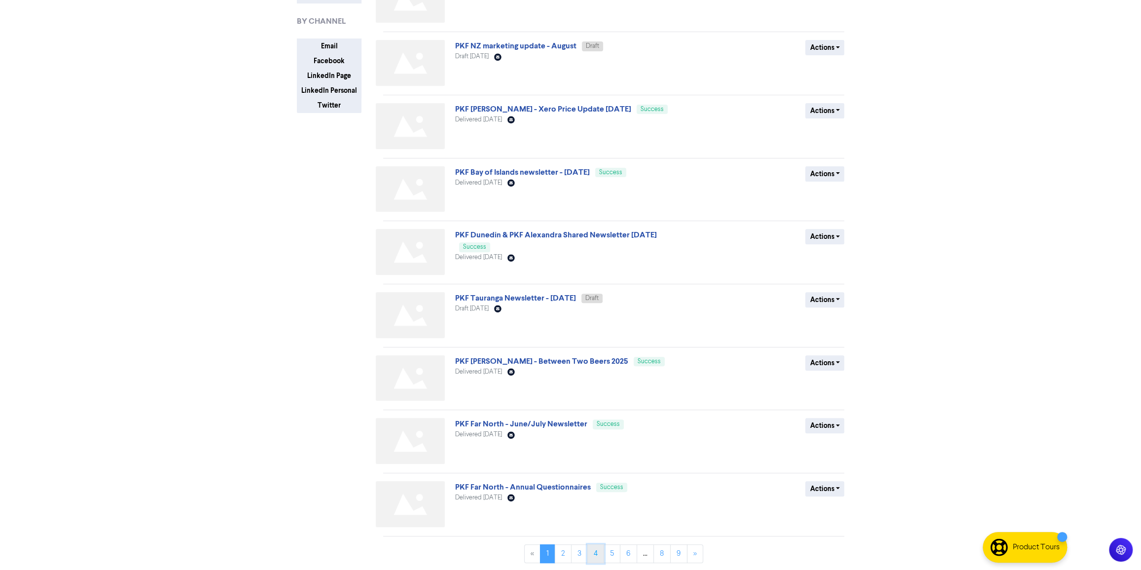
click at [594, 552] on link "4" at bounding box center [595, 553] width 17 height 19
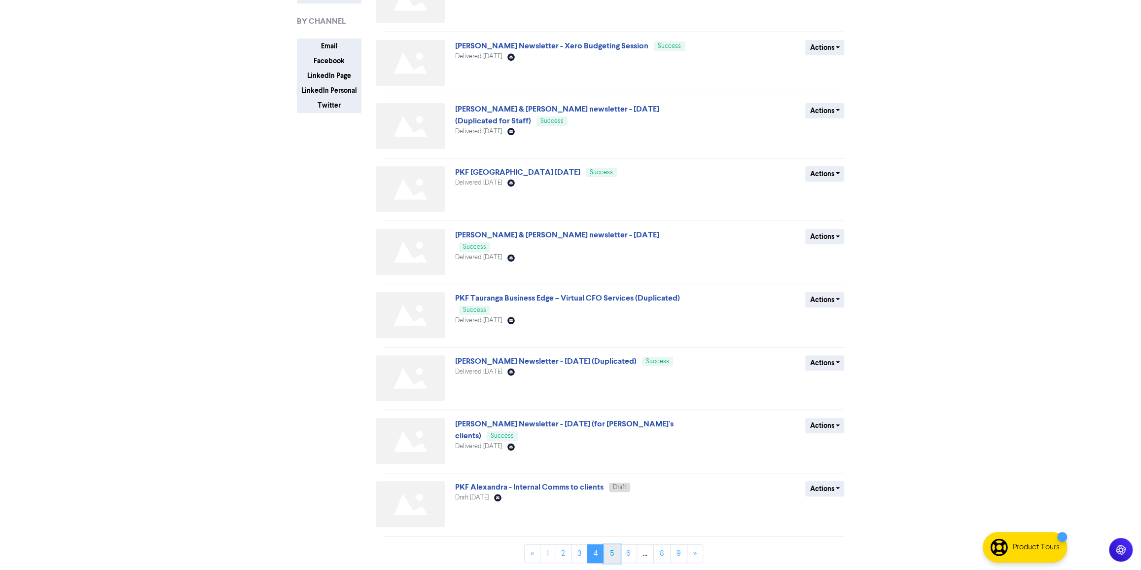
click at [615, 550] on link "5" at bounding box center [612, 553] width 17 height 19
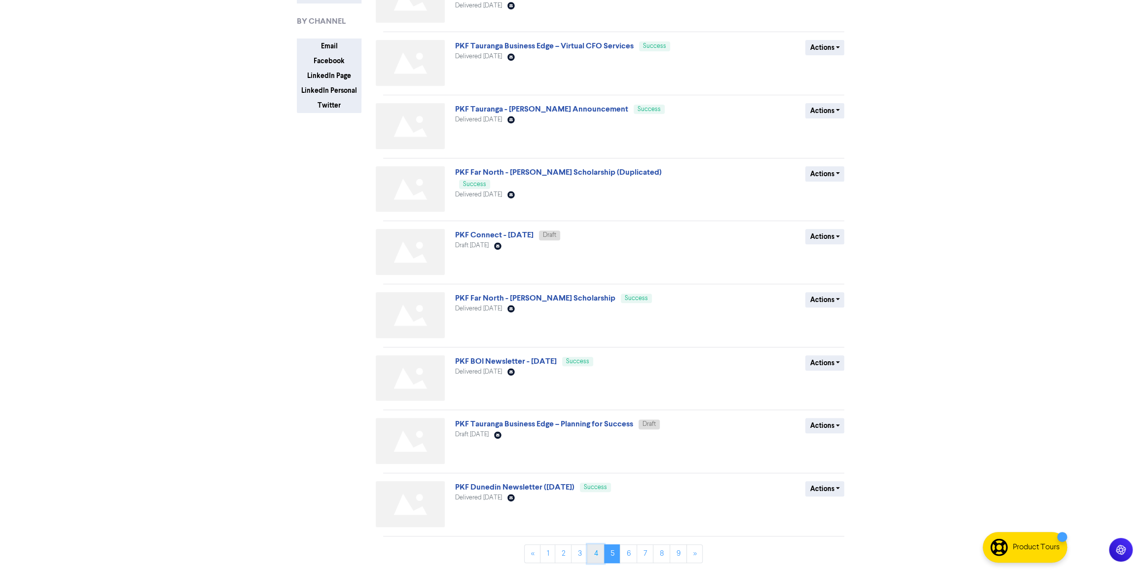
click at [597, 554] on link "4" at bounding box center [595, 553] width 17 height 19
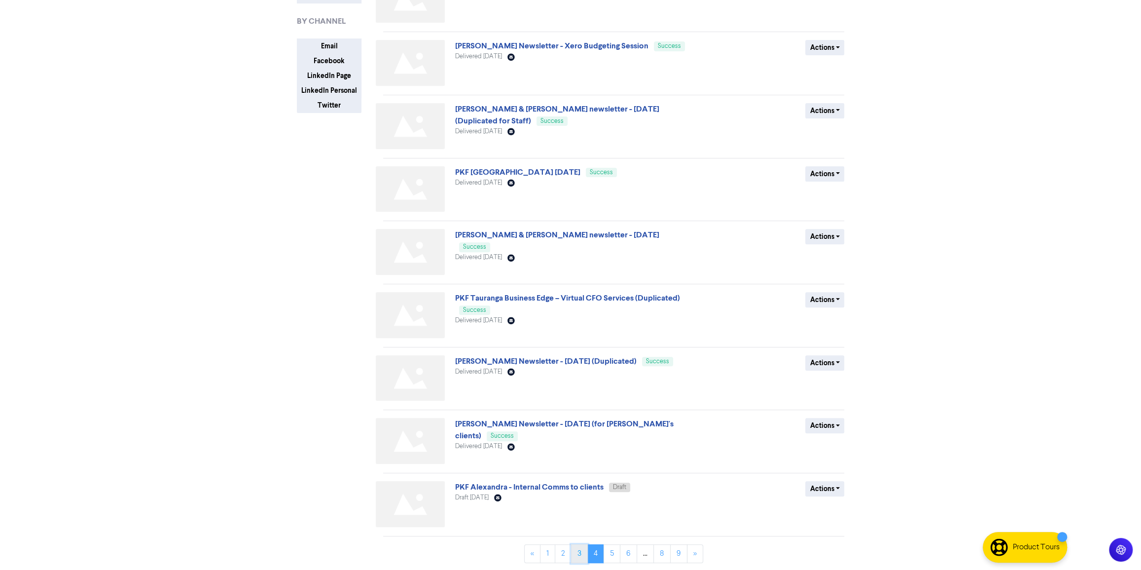
click at [577, 553] on link "3" at bounding box center [579, 553] width 17 height 19
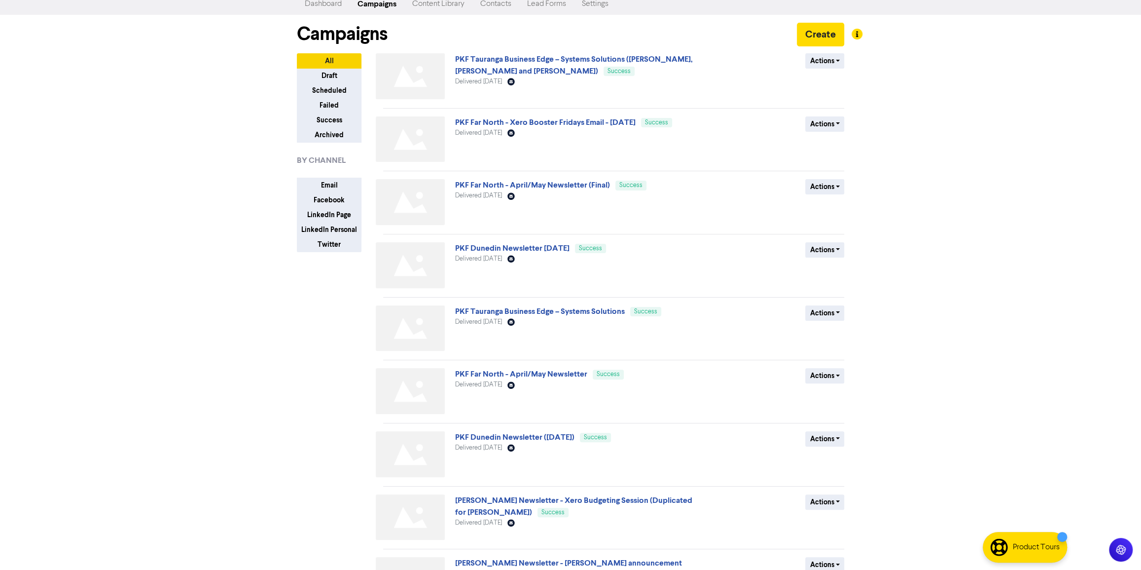
scroll to position [29, 0]
click at [570, 313] on link "PKF Tauranga Business Edge – Systems Solutions" at bounding box center [540, 310] width 170 height 10
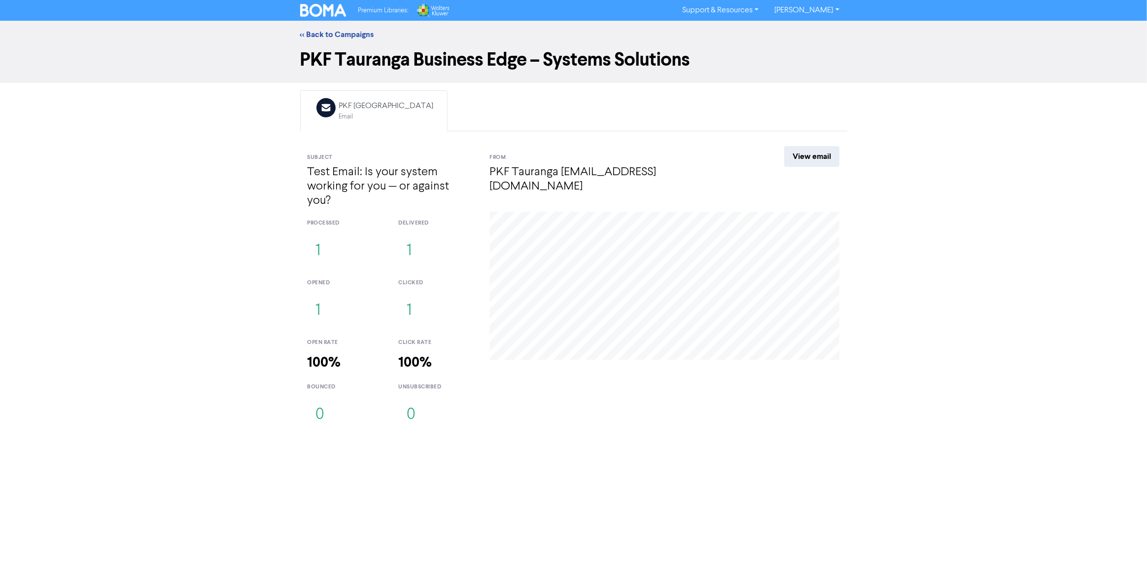
click at [330, 28] on div "<< Back to Campaigns" at bounding box center [573, 35] width 1147 height 28
click at [325, 36] on link "<< Back to Campaigns" at bounding box center [337, 35] width 74 height 10
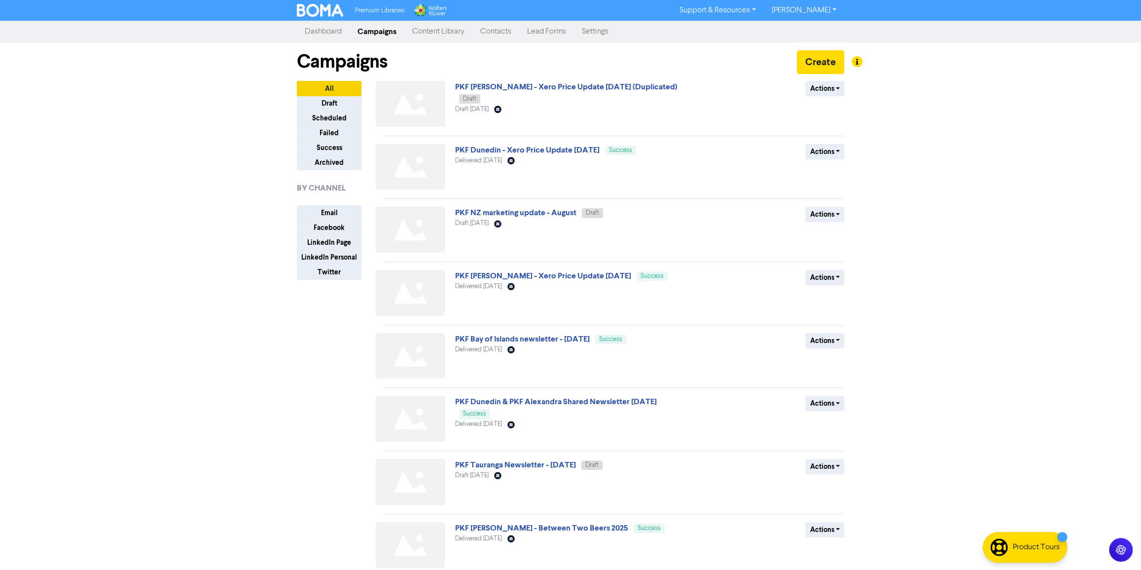
scroll to position [167, 0]
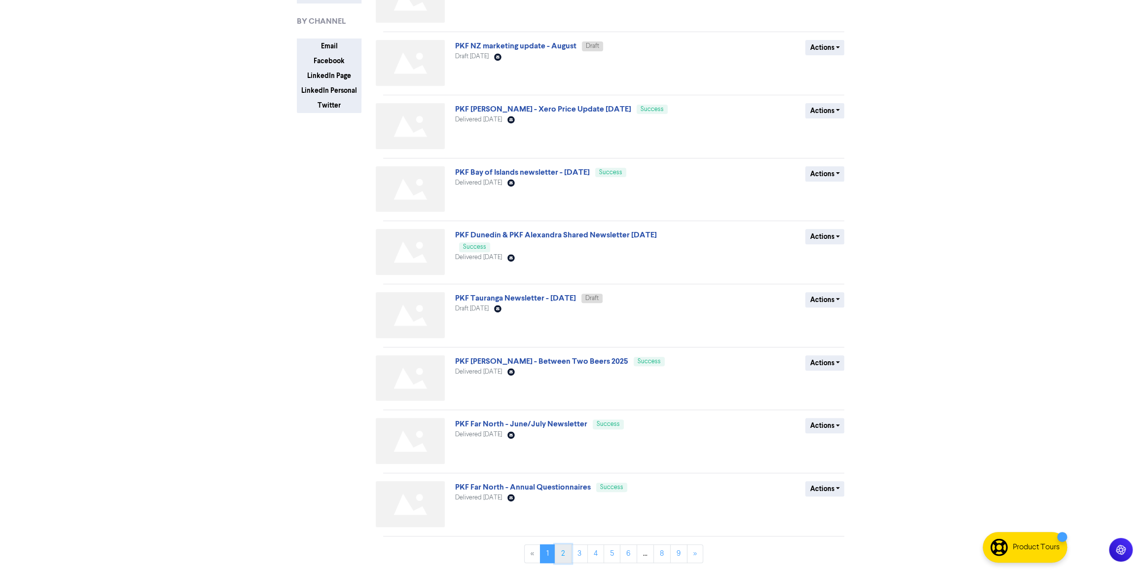
click at [568, 557] on link "2" at bounding box center [563, 553] width 17 height 19
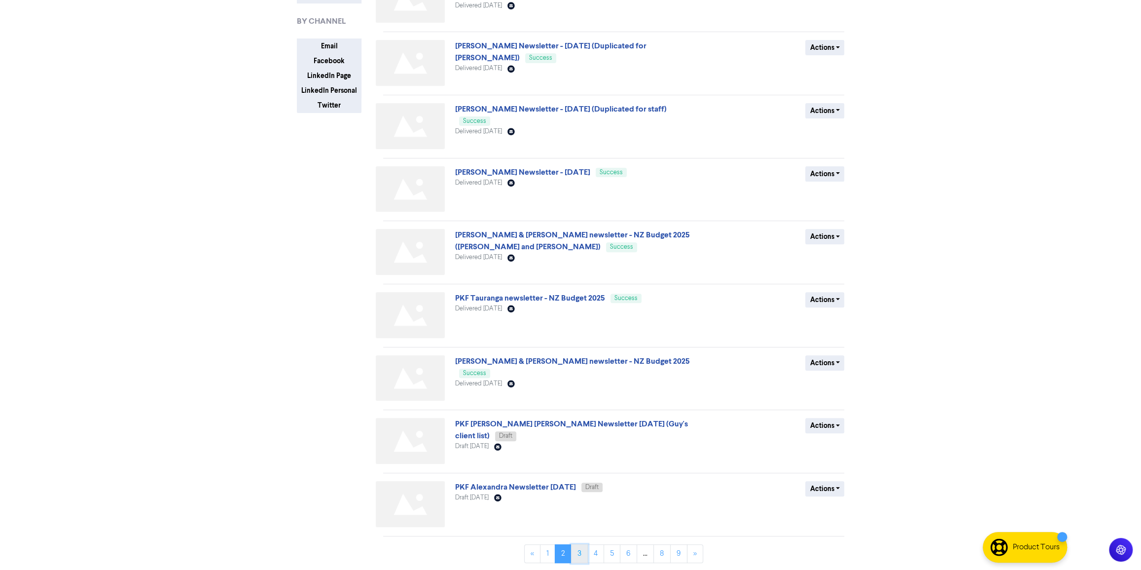
click at [579, 552] on link "3" at bounding box center [579, 553] width 17 height 19
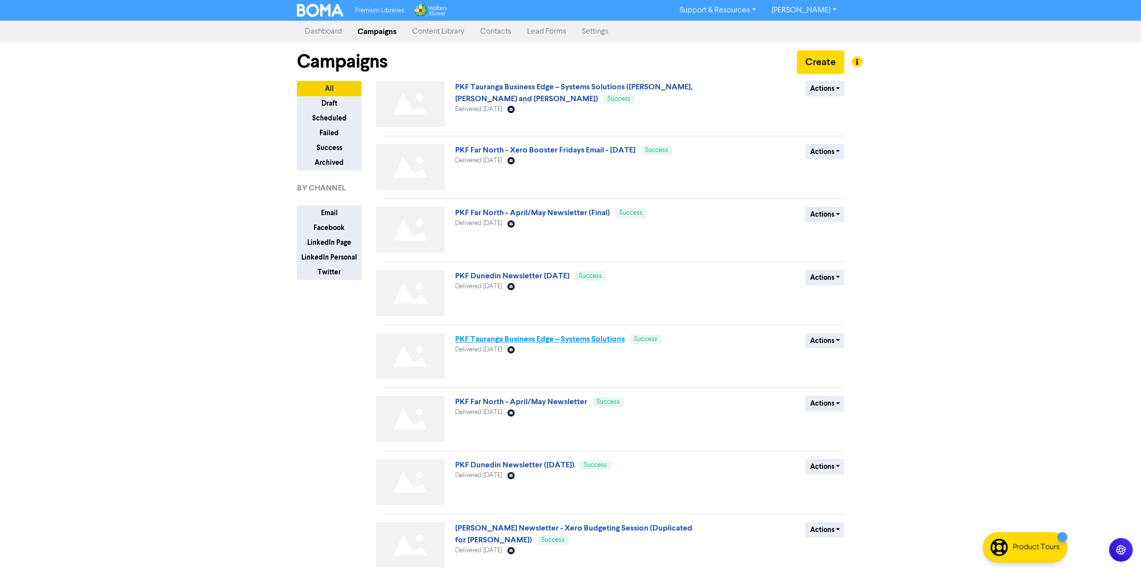
click at [602, 341] on link "PKF Tauranga Business Edge – Systems Solutions" at bounding box center [540, 339] width 170 height 10
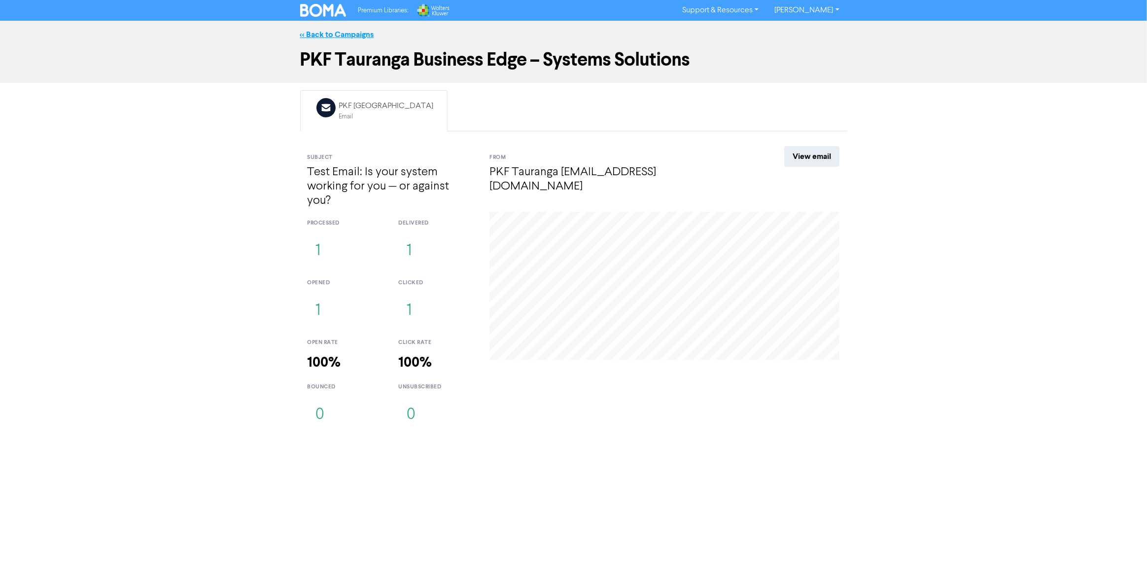
click at [337, 32] on link "<< Back to Campaigns" at bounding box center [337, 35] width 74 height 10
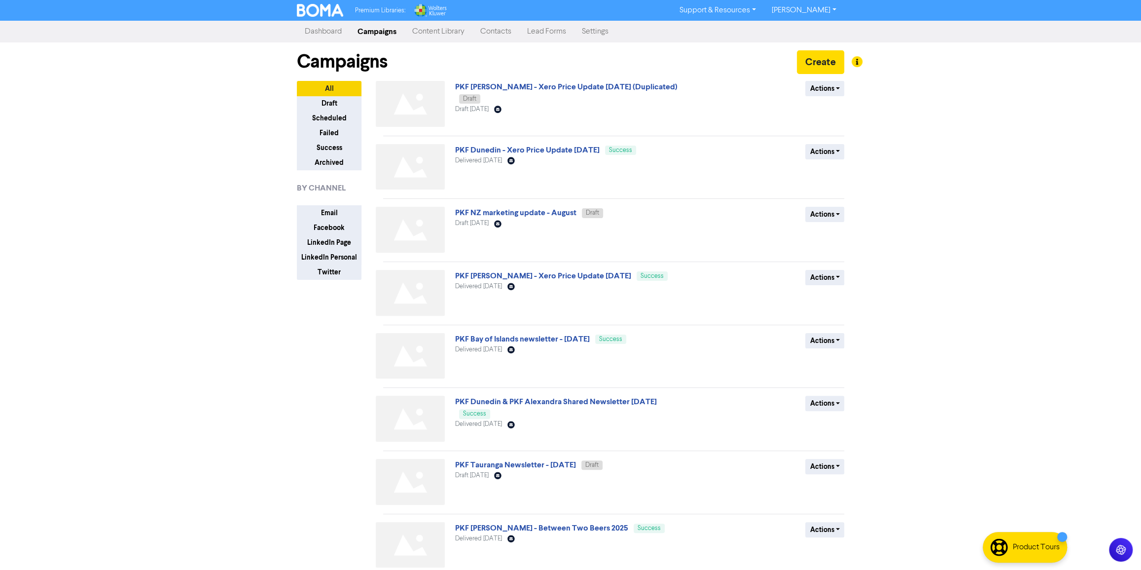
scroll to position [167, 0]
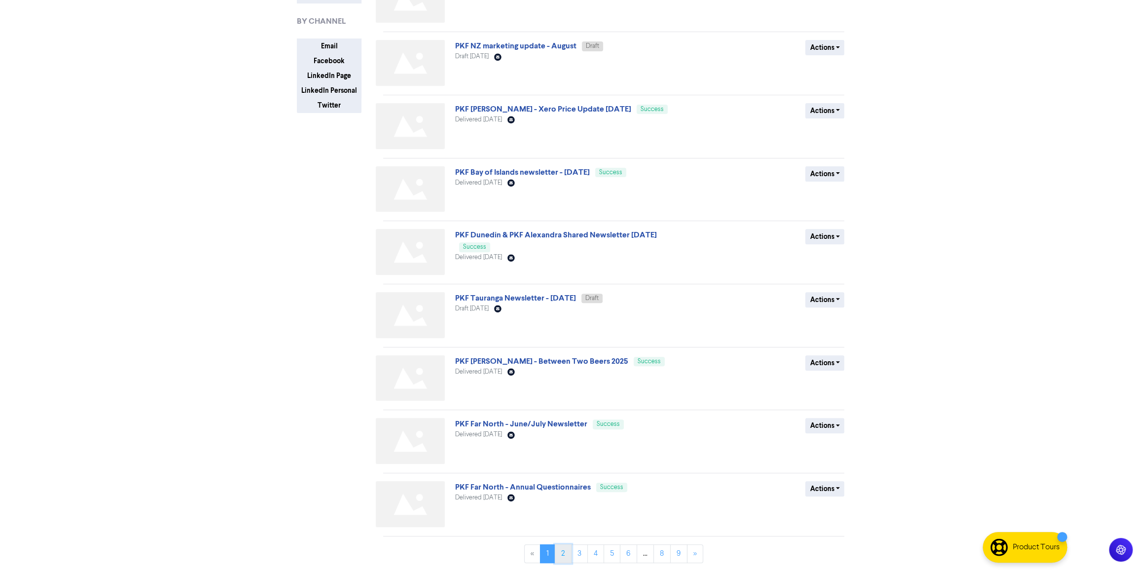
click at [567, 552] on link "2" at bounding box center [563, 553] width 17 height 19
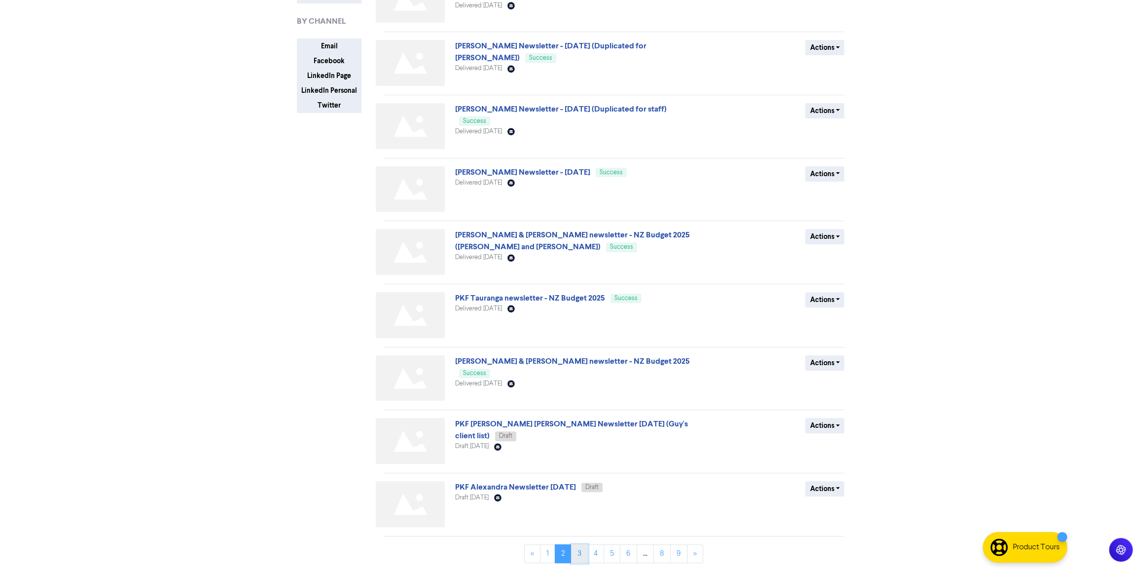
click at [575, 547] on link "3" at bounding box center [579, 553] width 17 height 19
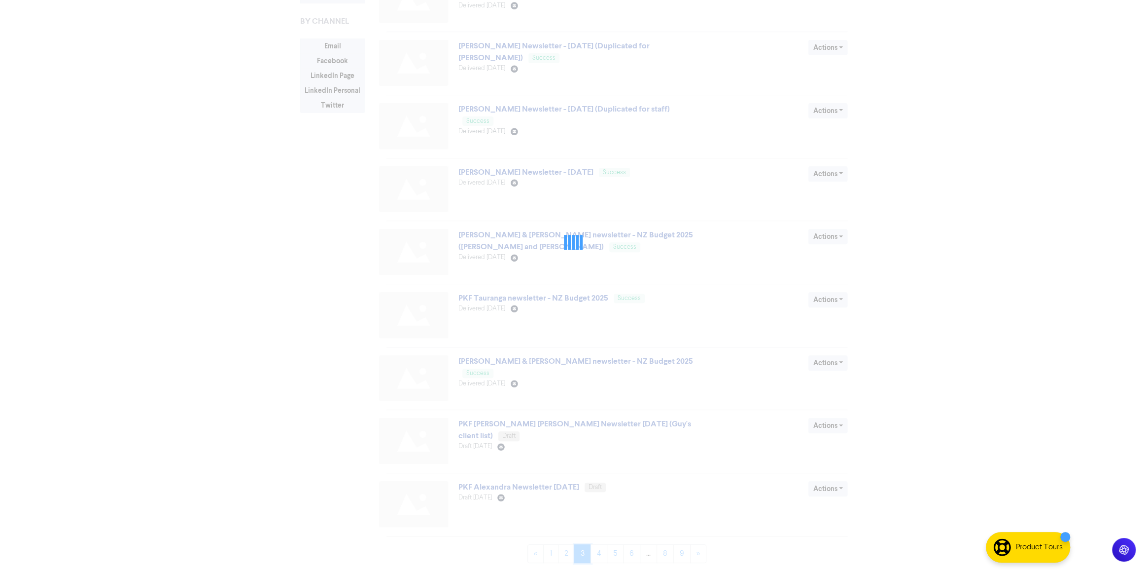
scroll to position [0, 0]
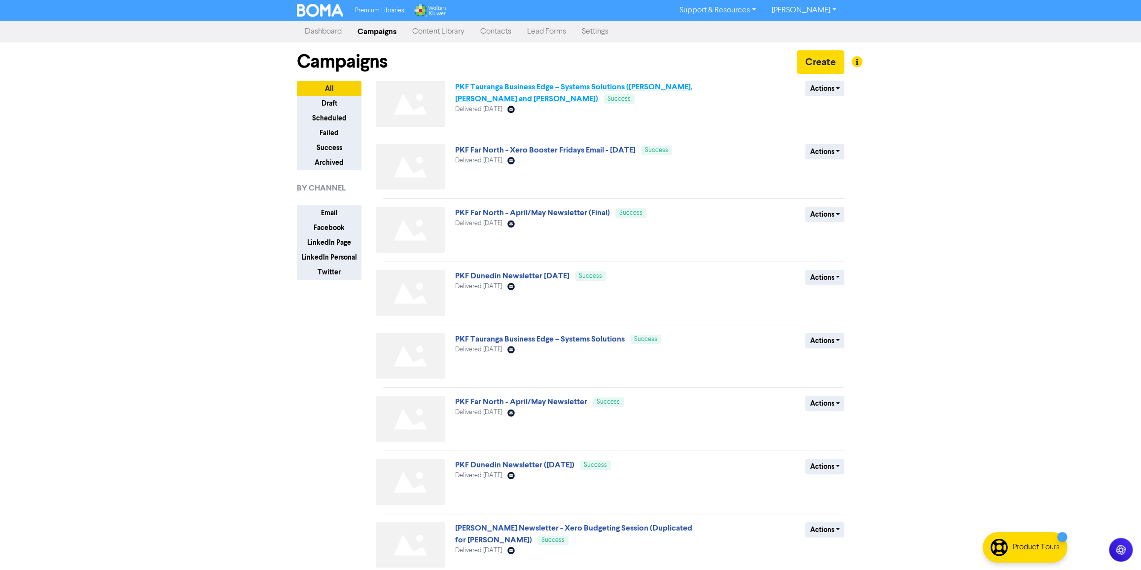
click at [613, 88] on link "PKF Tauranga Business Edge – Systems Solutions ([PERSON_NAME], [PERSON_NAME] an…" at bounding box center [574, 93] width 238 height 22
